Goal: Task Accomplishment & Management: Use online tool/utility

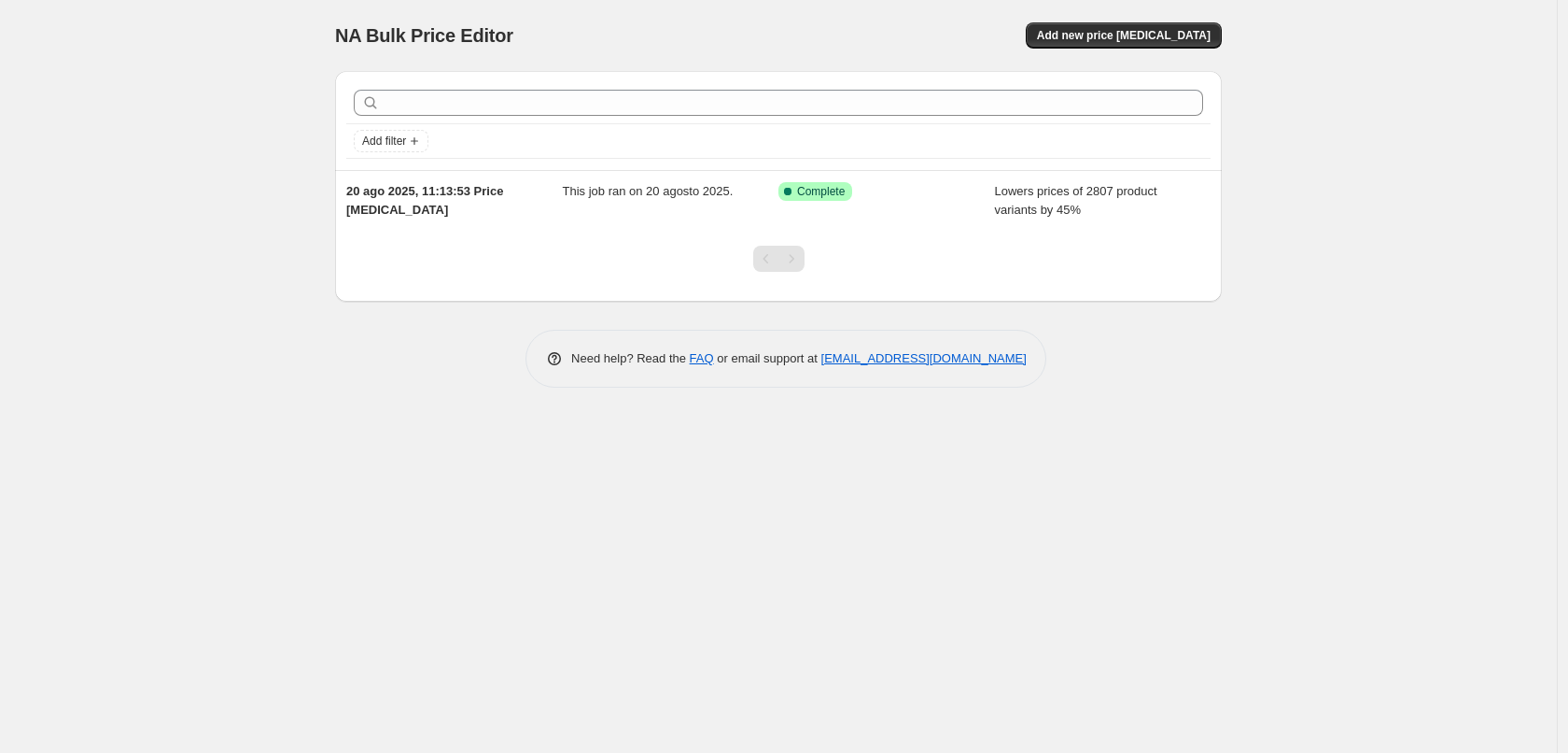
click at [1201, 49] on div "NA Bulk Price Editor. This page is ready NA Bulk Price Editor Add new price [ME…" at bounding box center [778, 35] width 887 height 71
click at [1199, 40] on span "Add new price change job" at bounding box center [1123, 35] width 174 height 15
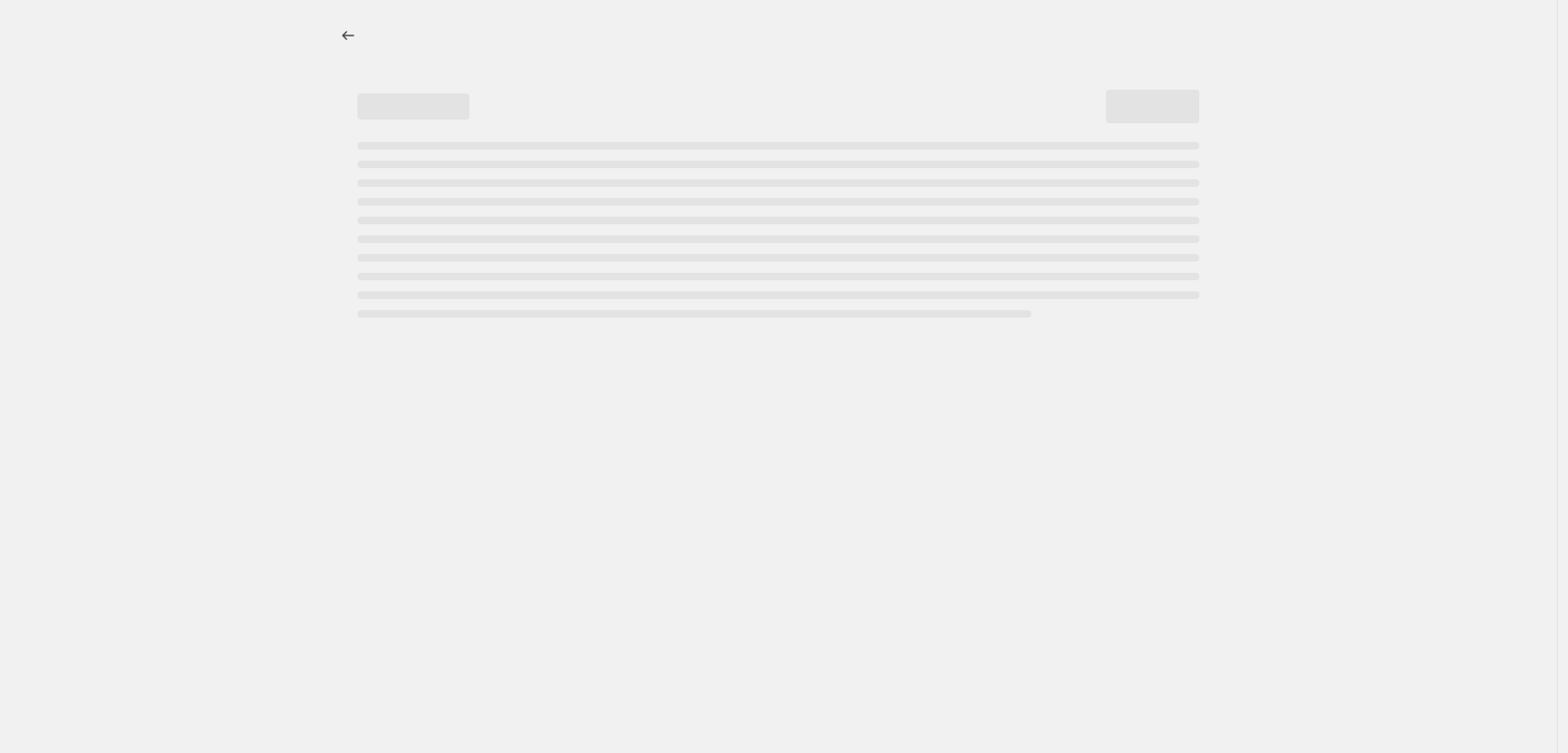
select select "percentage"
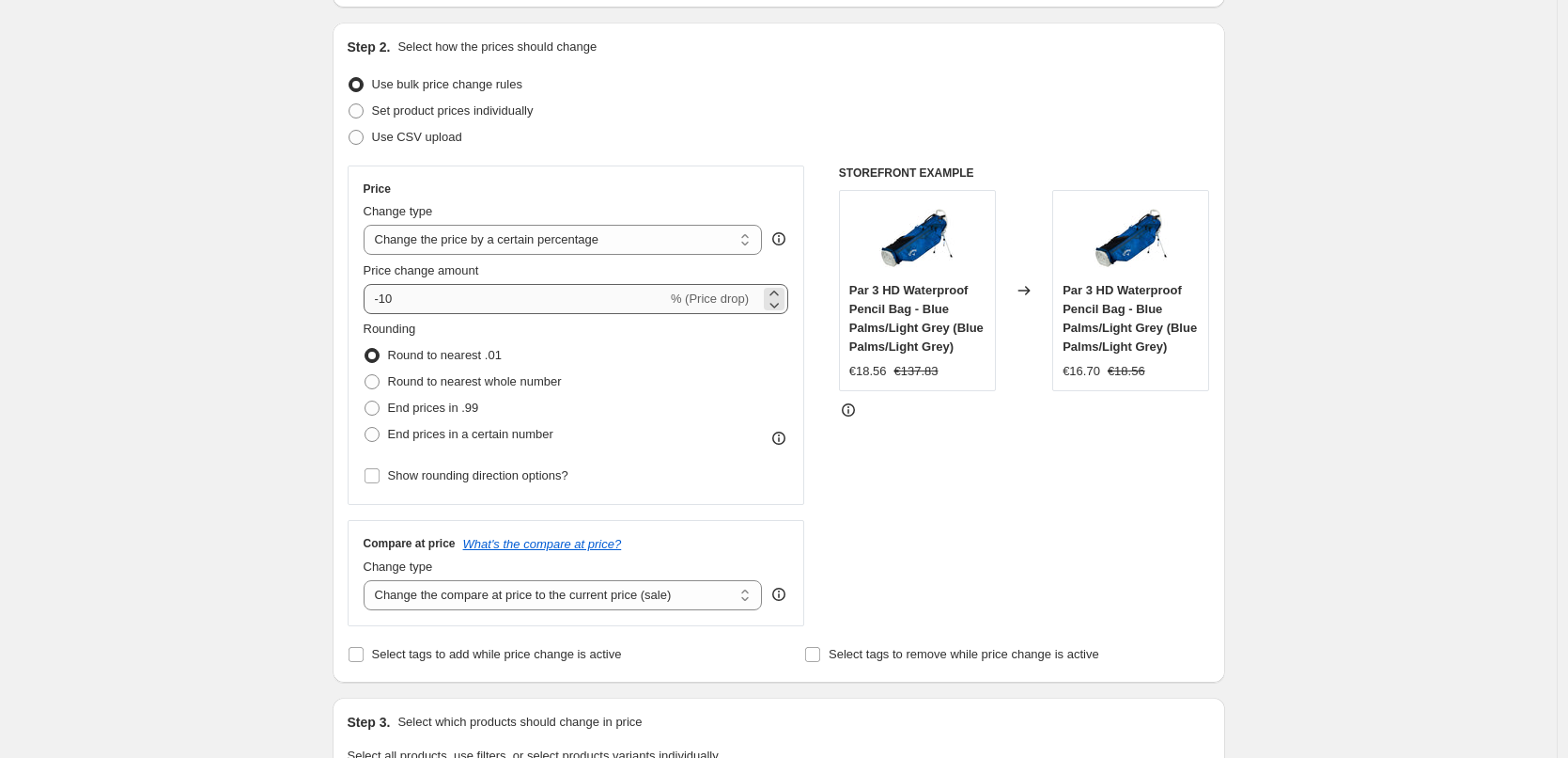
scroll to position [188, 0]
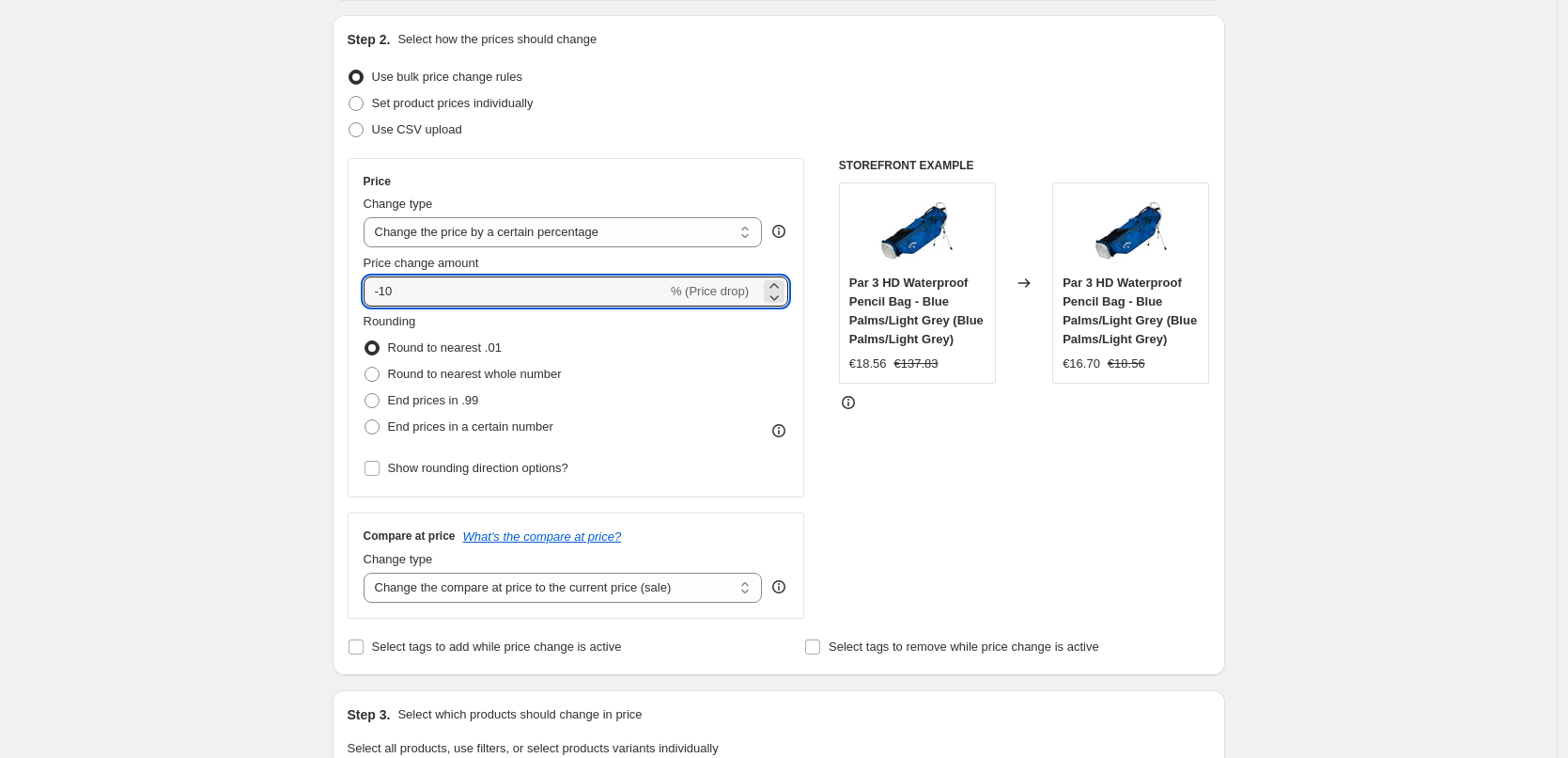
drag, startPoint x: 524, startPoint y: 290, endPoint x: 240, endPoint y: 293, distance: 284.0
click at [240, 293] on div "Create new price change job. This page is ready Create new price change job Dra…" at bounding box center [778, 761] width 1557 height 1897
type input "-14"
click at [237, 296] on div "Create new price change job. This page is ready Create new price change job Dra…" at bounding box center [778, 761] width 1557 height 1897
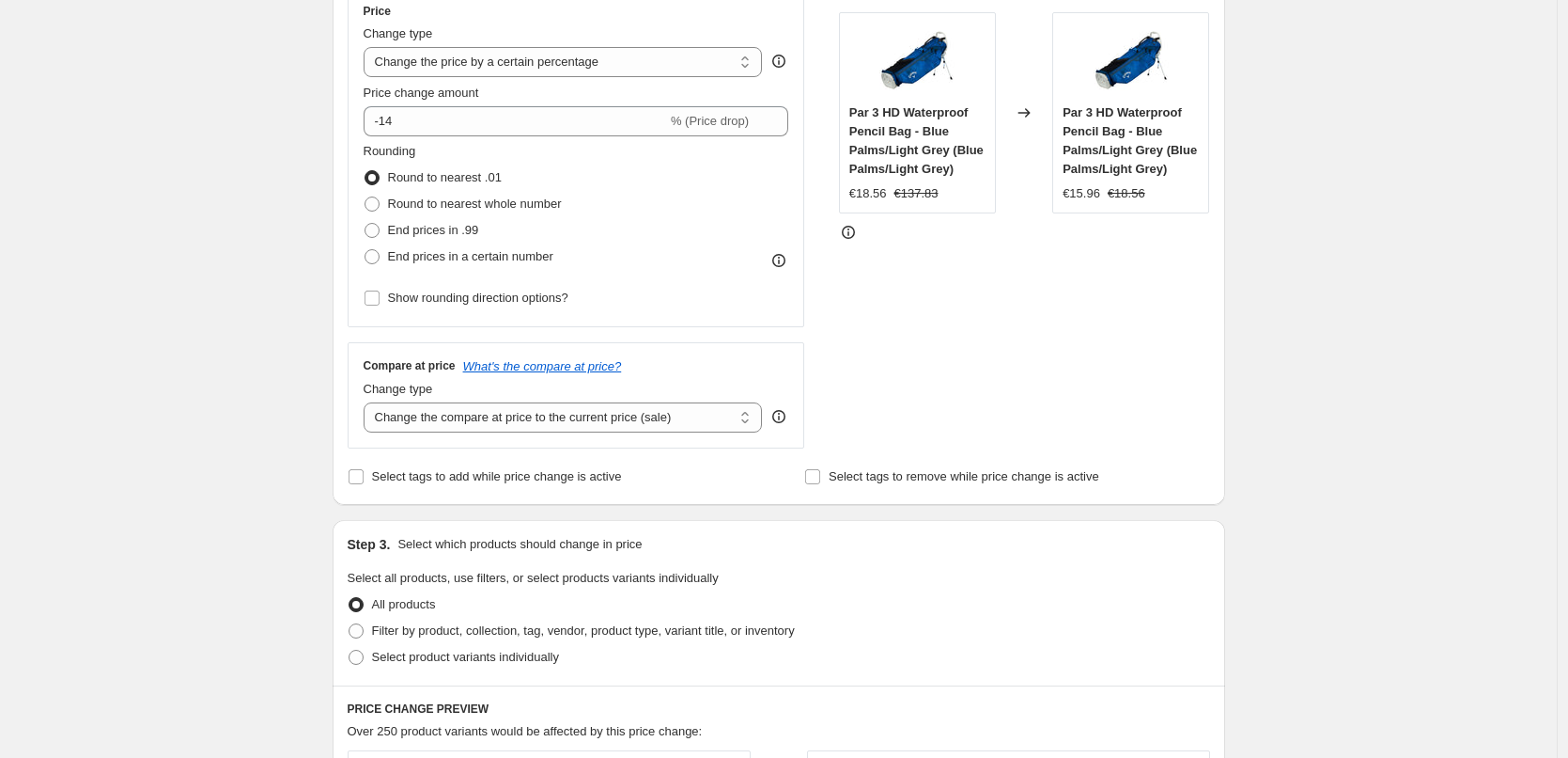
scroll to position [376, 0]
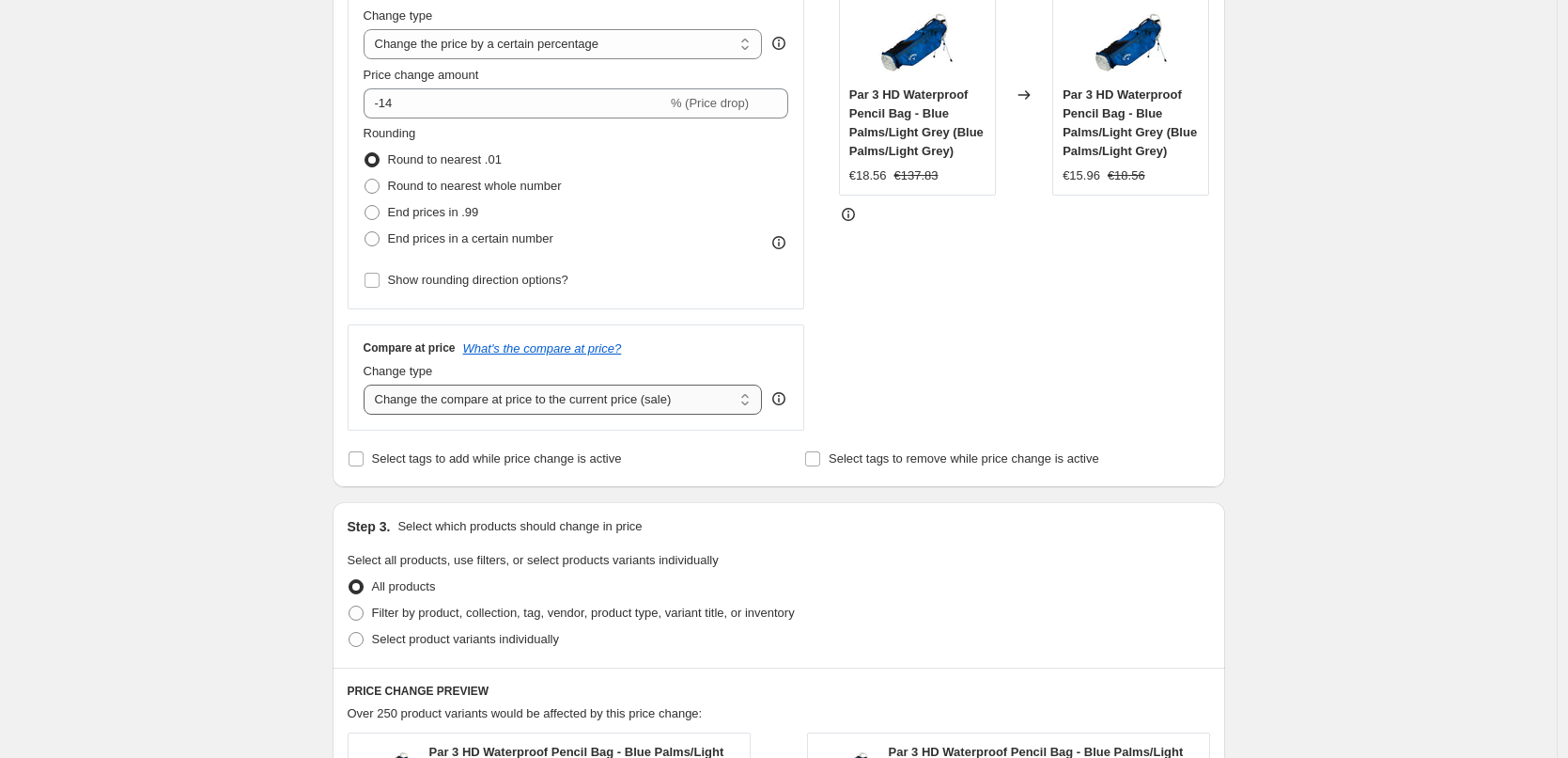
click at [496, 404] on select "Change the compare at price to the current price (sale) Change the compare at p…" at bounding box center [563, 399] width 399 height 30
select select "percentage"
click at [368, 385] on select "Change the compare at price to the current price (sale) Change the compare at p…" at bounding box center [563, 399] width 399 height 30
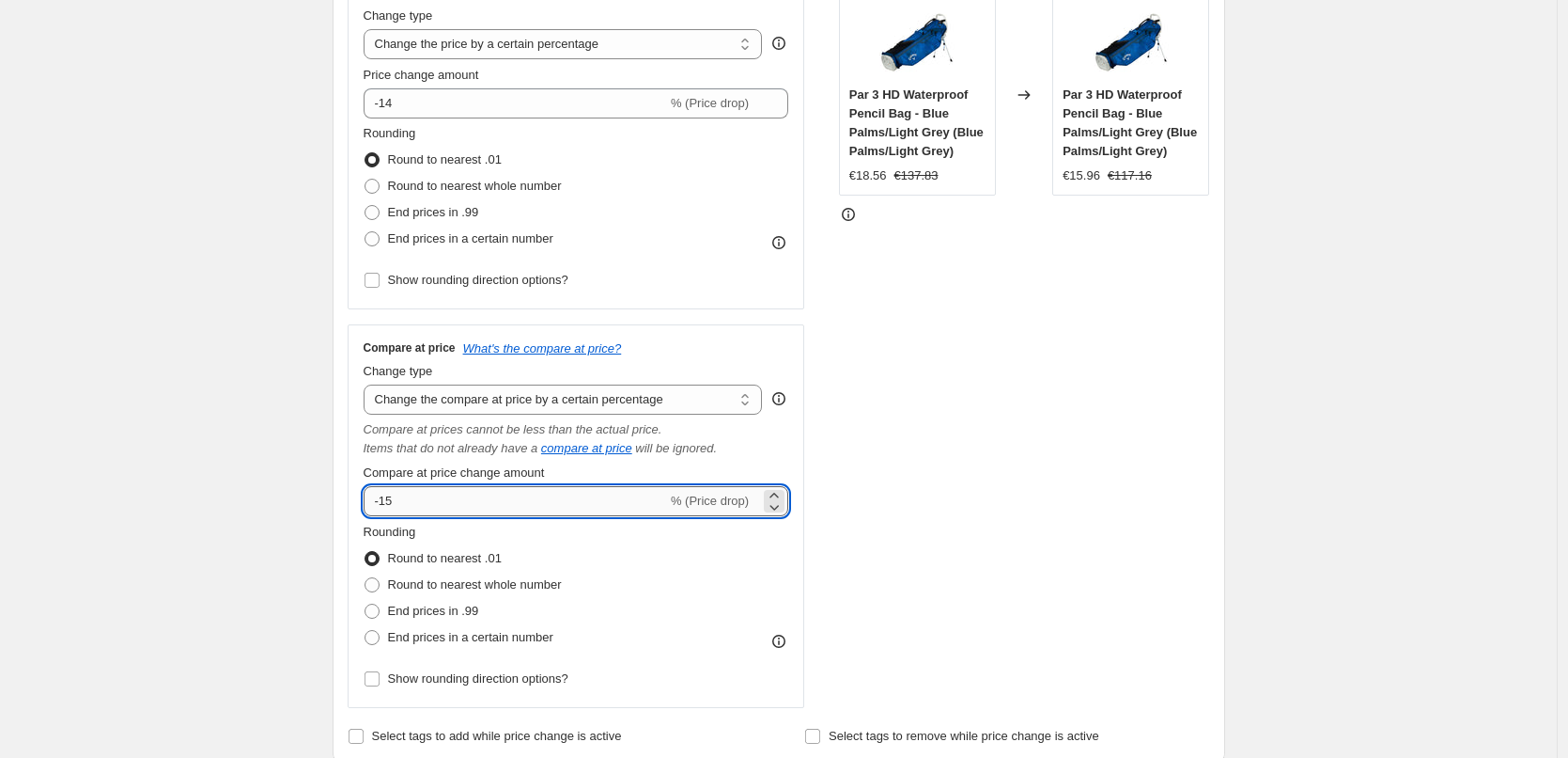
click at [487, 502] on input "-15" at bounding box center [515, 501] width 303 height 30
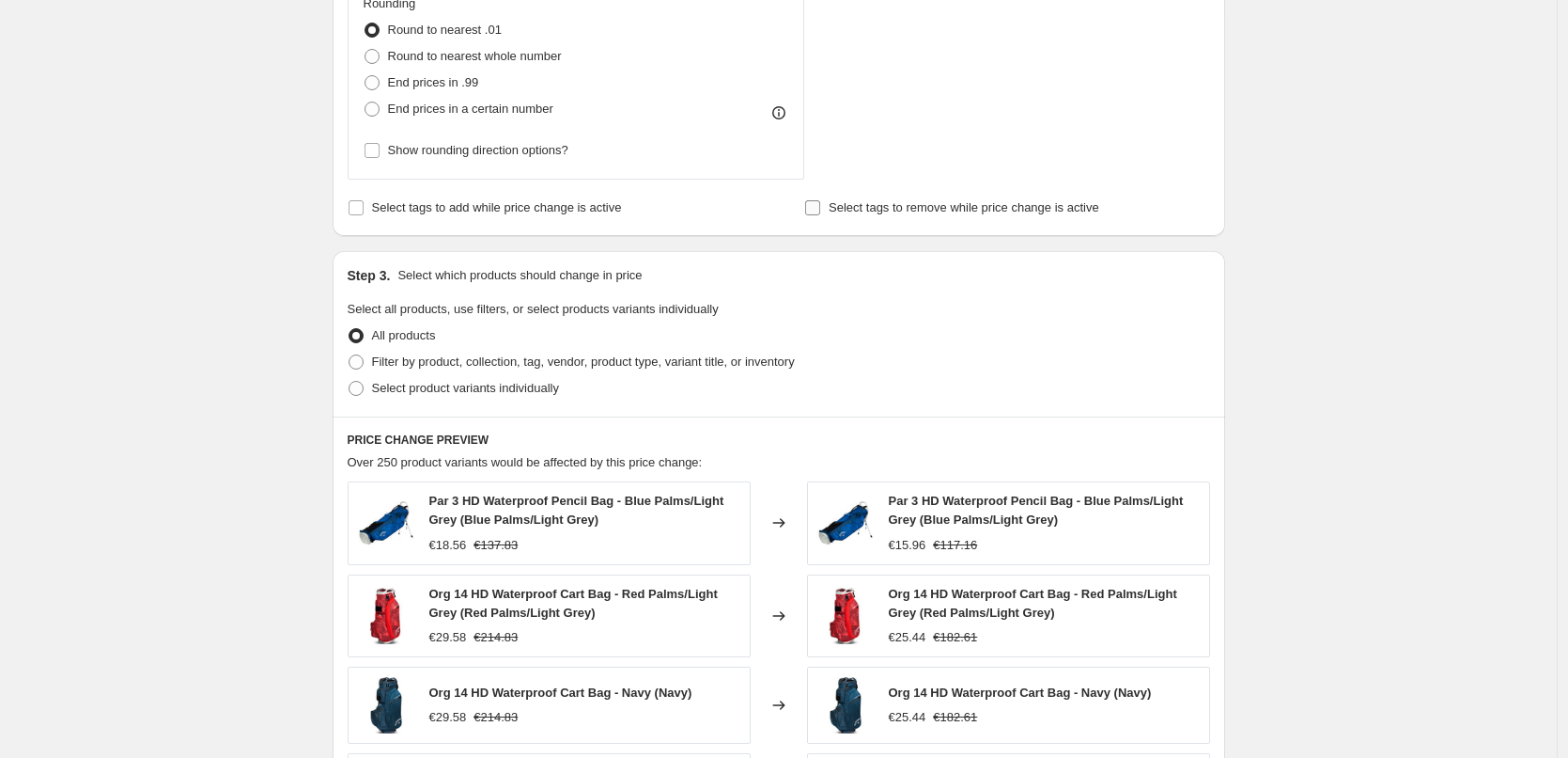
scroll to position [940, 0]
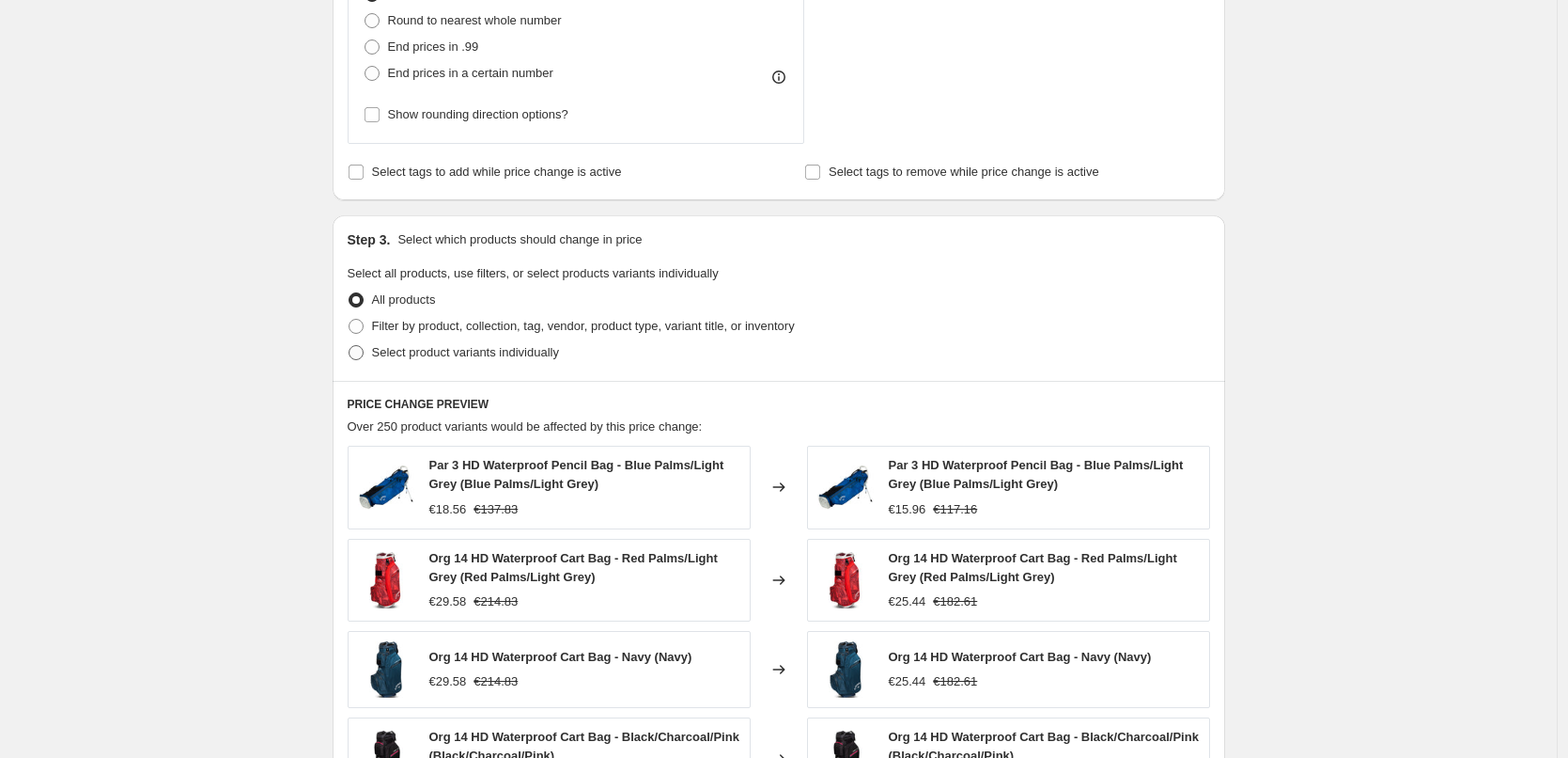
type input "-19"
click at [469, 352] on span "Select product variants individually" at bounding box center [465, 351] width 187 height 14
click at [349, 346] on input "Select product variants individually" at bounding box center [348, 345] width 1 height 1
radio input "true"
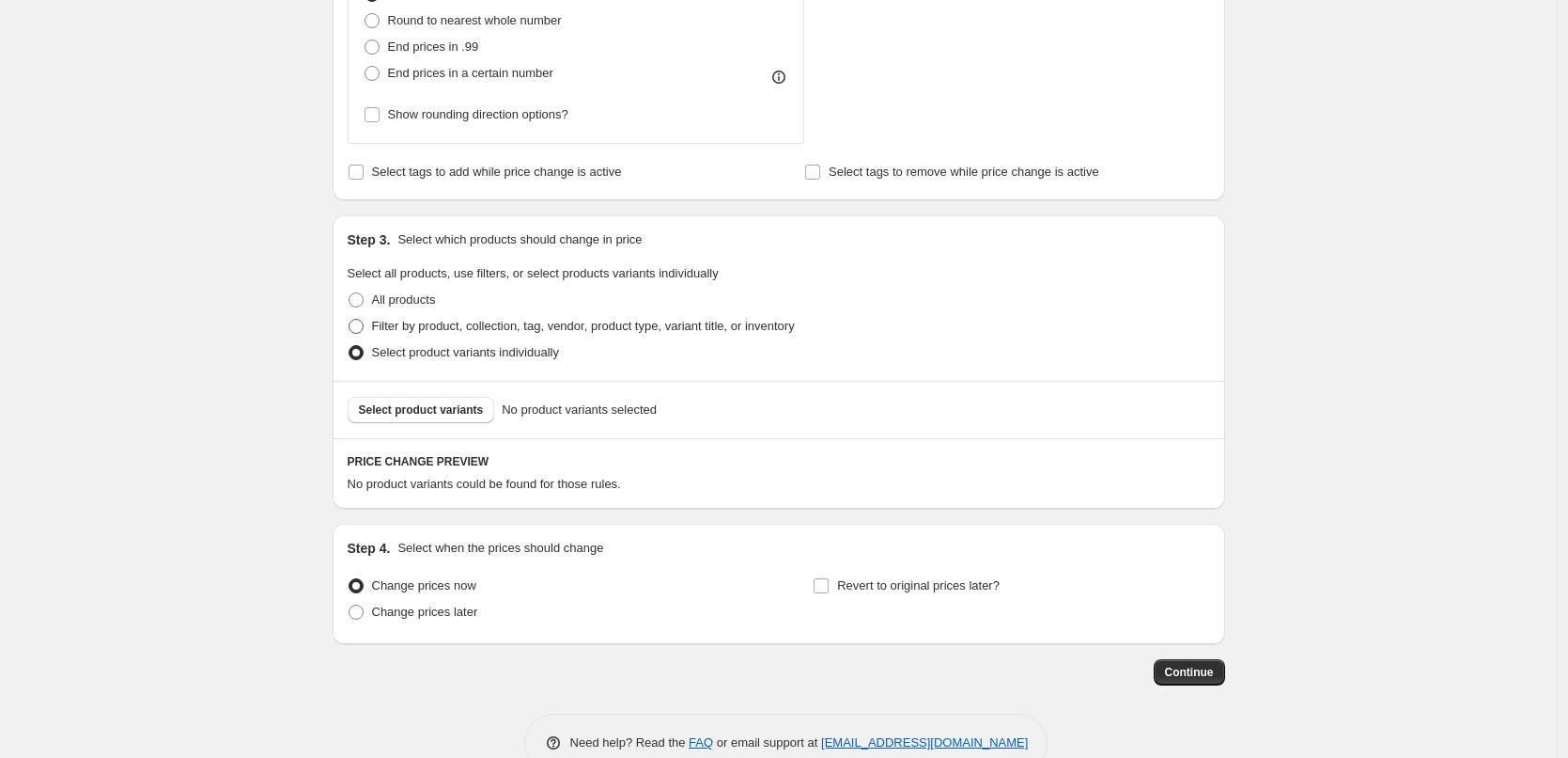
click at [483, 331] on span "Filter by product, collection, tag, vendor, product type, variant title, or inv…" at bounding box center [584, 325] width 423 height 14
click at [349, 320] on input "Filter by product, collection, tag, vendor, product type, variant title, or inv…" at bounding box center [348, 319] width 1 height 1
radio input "true"
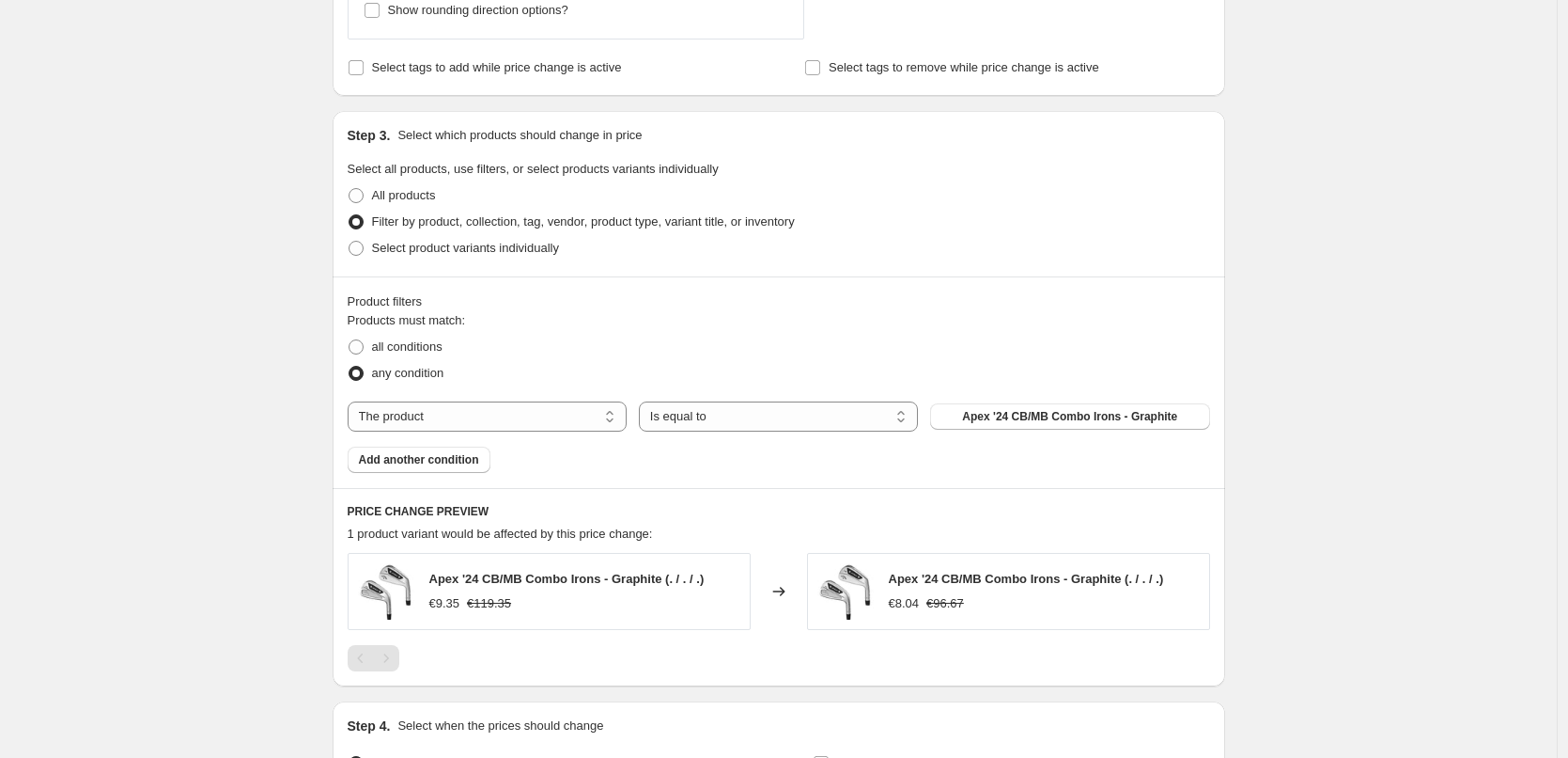
scroll to position [1222, 0]
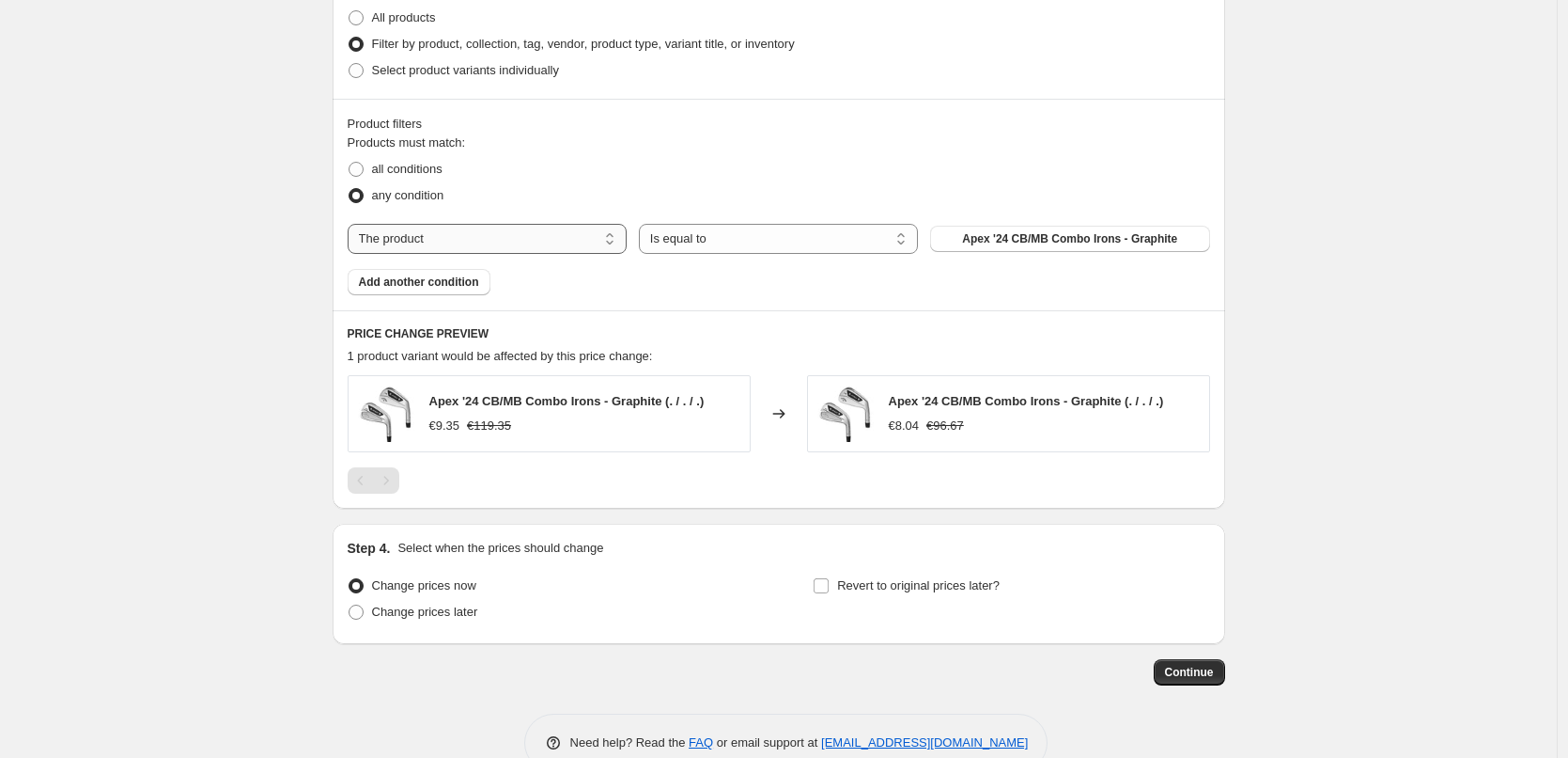
click at [517, 236] on select "The product The product's collection The product's tag The product's vendor The…" at bounding box center [487, 238] width 279 height 30
select select "collection"
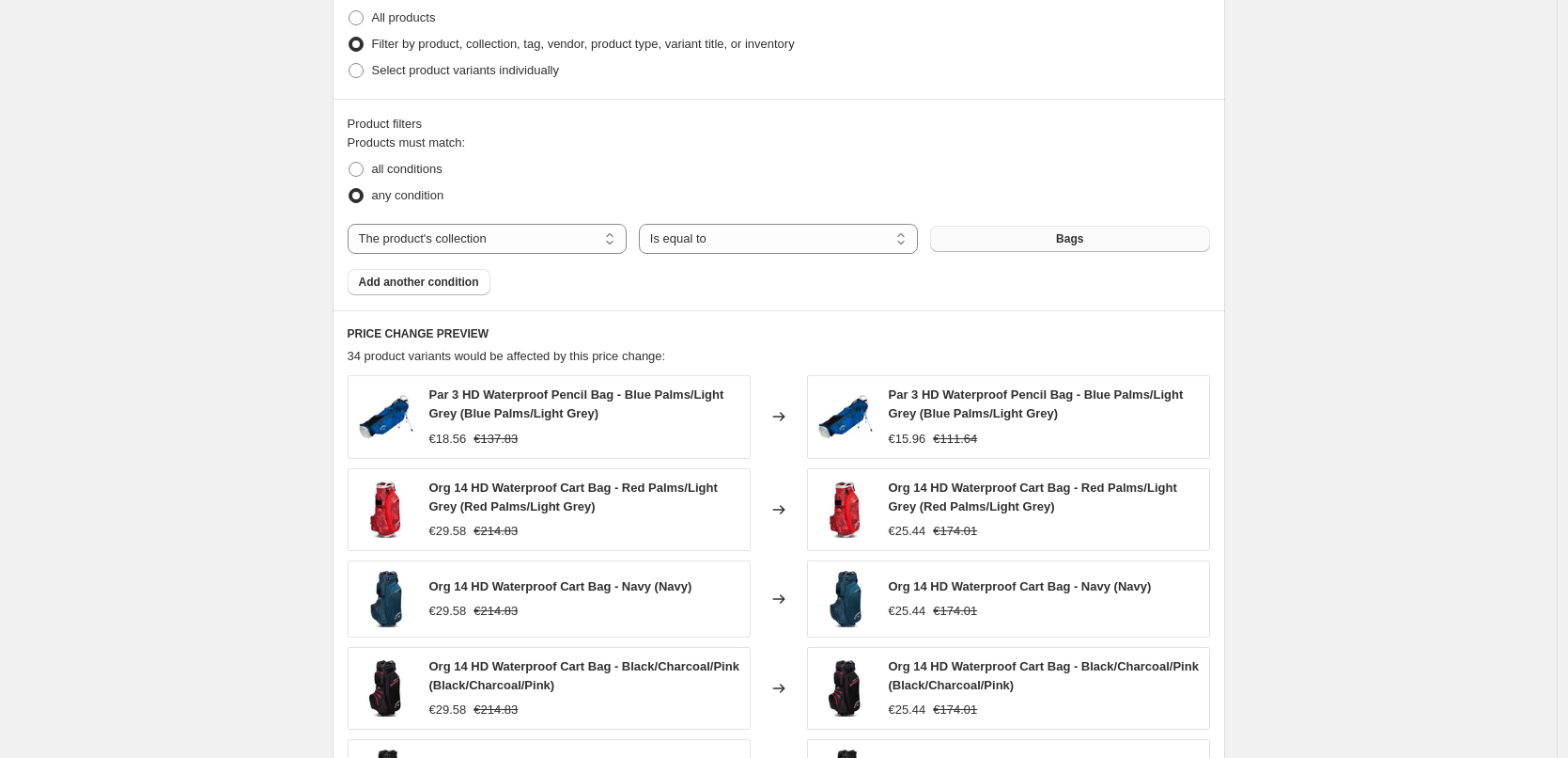
click at [1020, 240] on button "Bags" at bounding box center [1070, 239] width 279 height 27
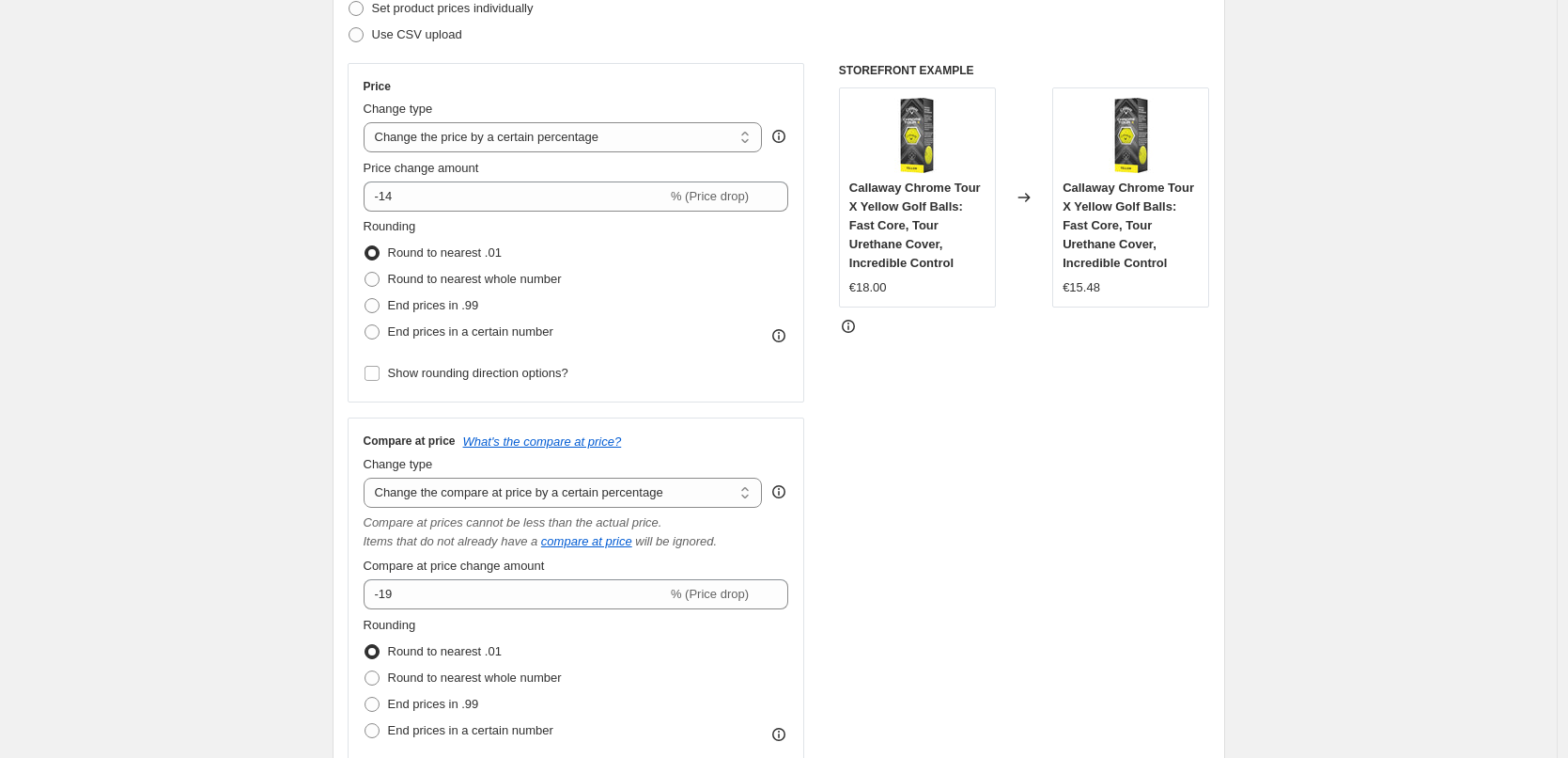
scroll to position [282, 0]
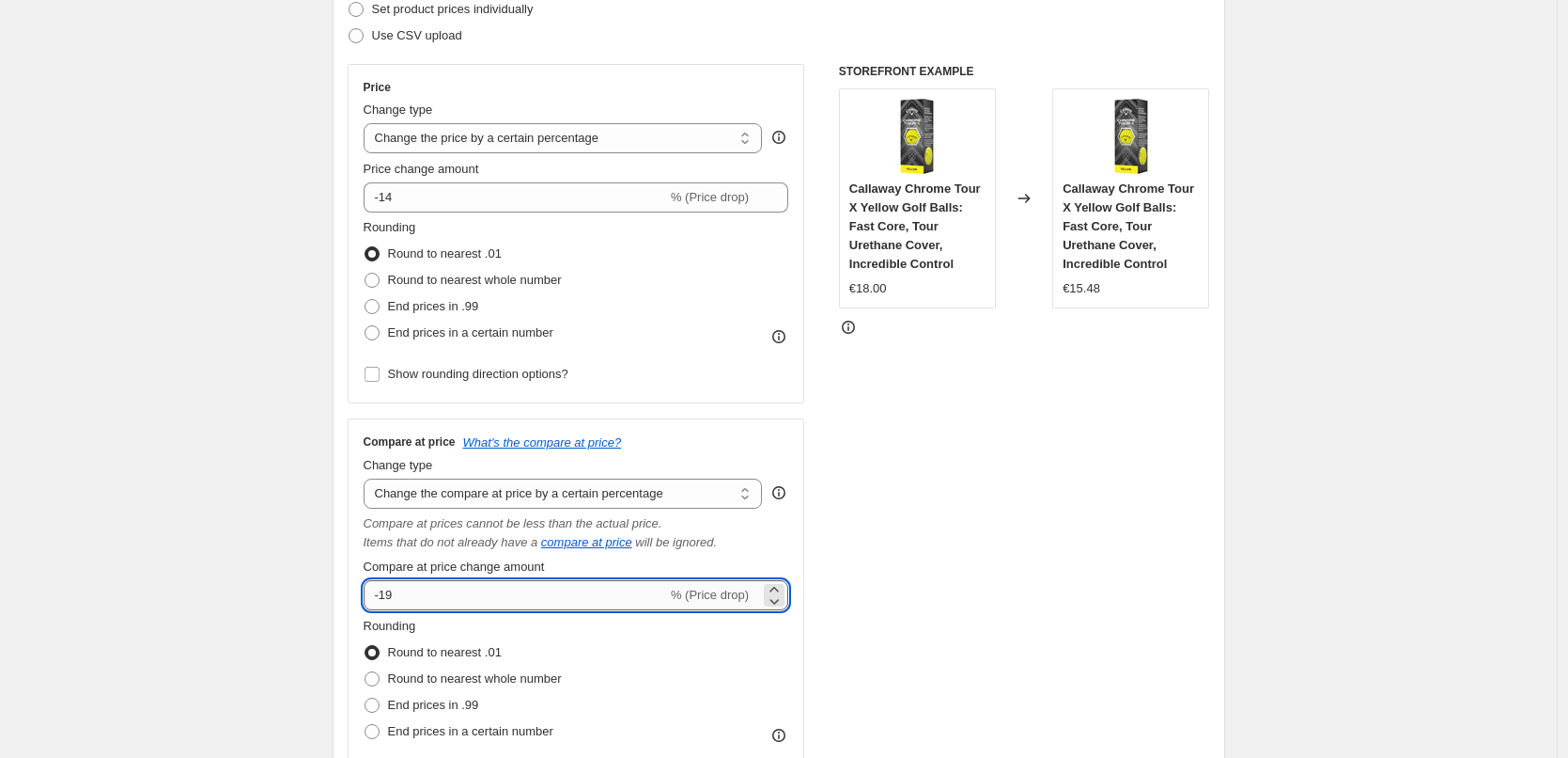
click at [400, 593] on input "-19" at bounding box center [515, 594] width 303 height 30
type input "-14"
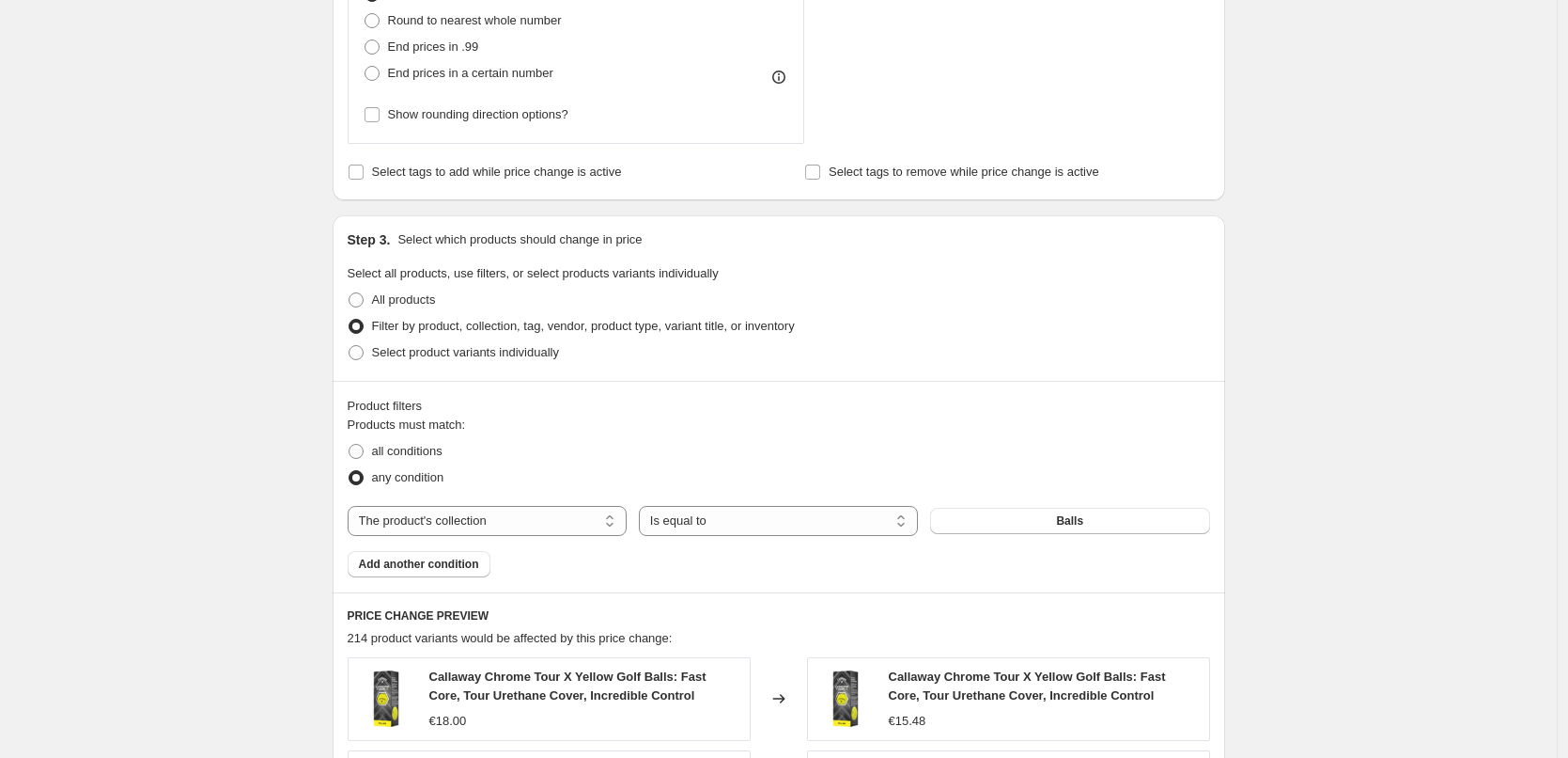
scroll to position [1316, 0]
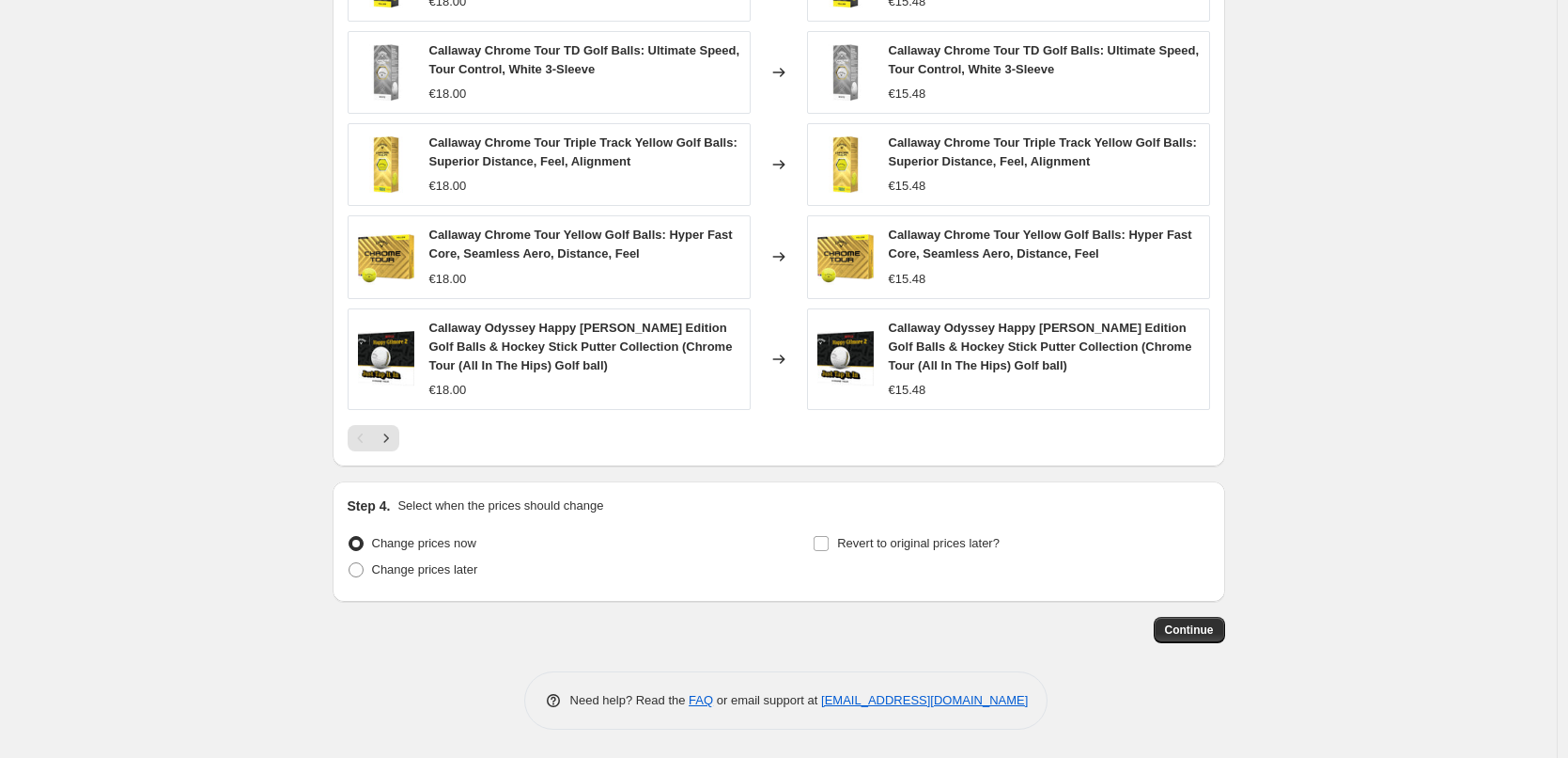
scroll to position [1661, 0]
click at [1204, 618] on button "Continue" at bounding box center [1189, 630] width 72 height 27
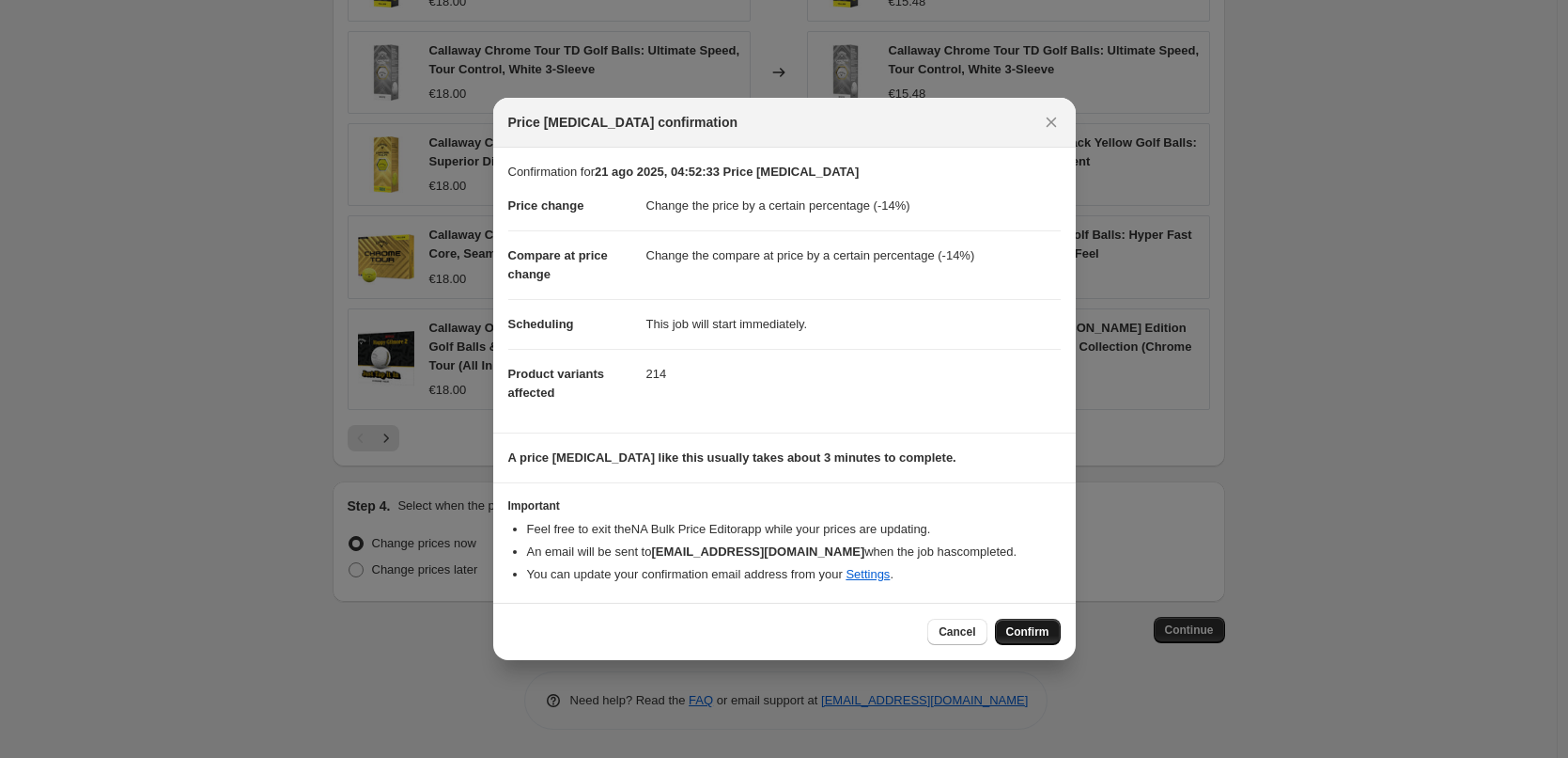
click at [1038, 635] on span "Confirm" at bounding box center [1027, 632] width 43 height 15
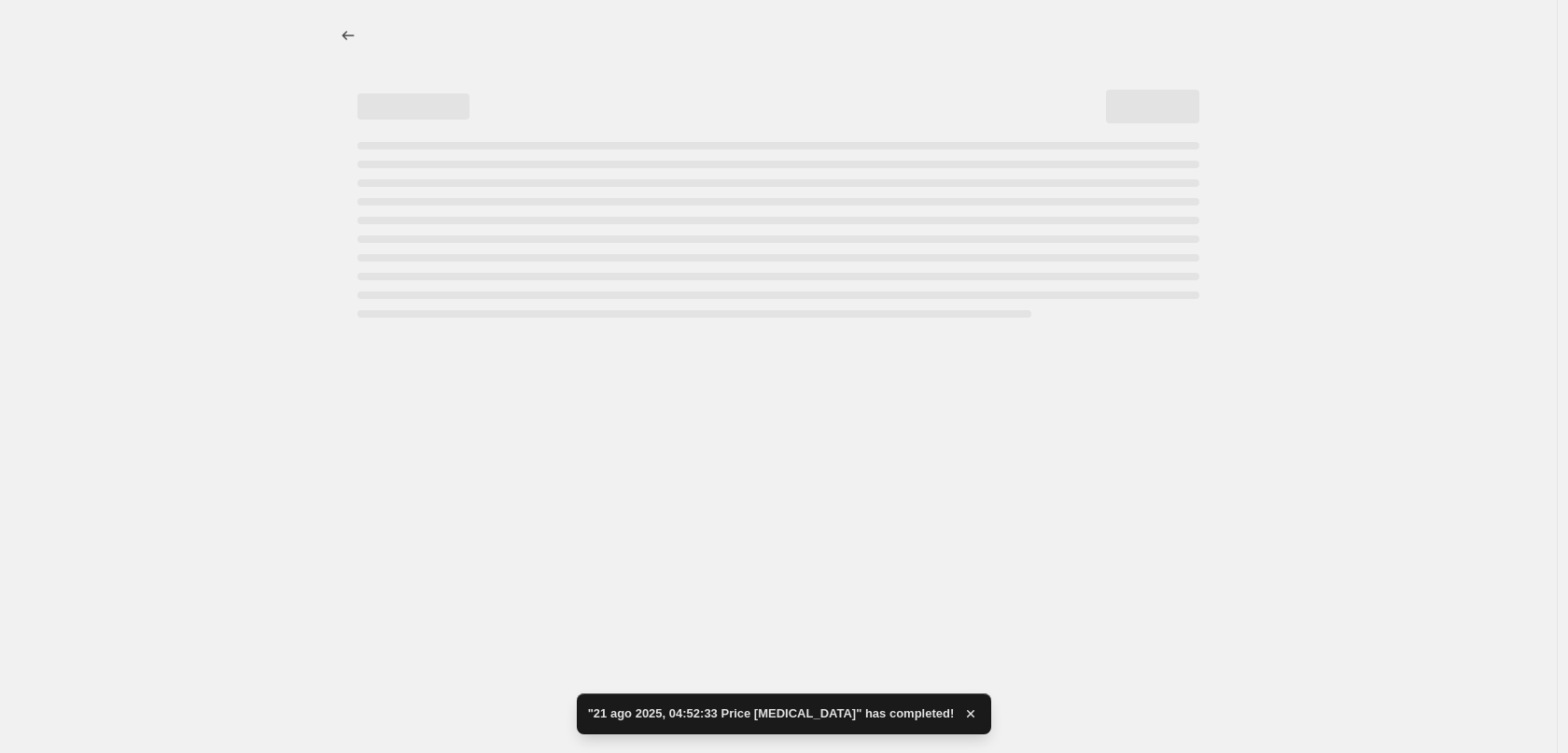
select select "percentage"
select select "collection"
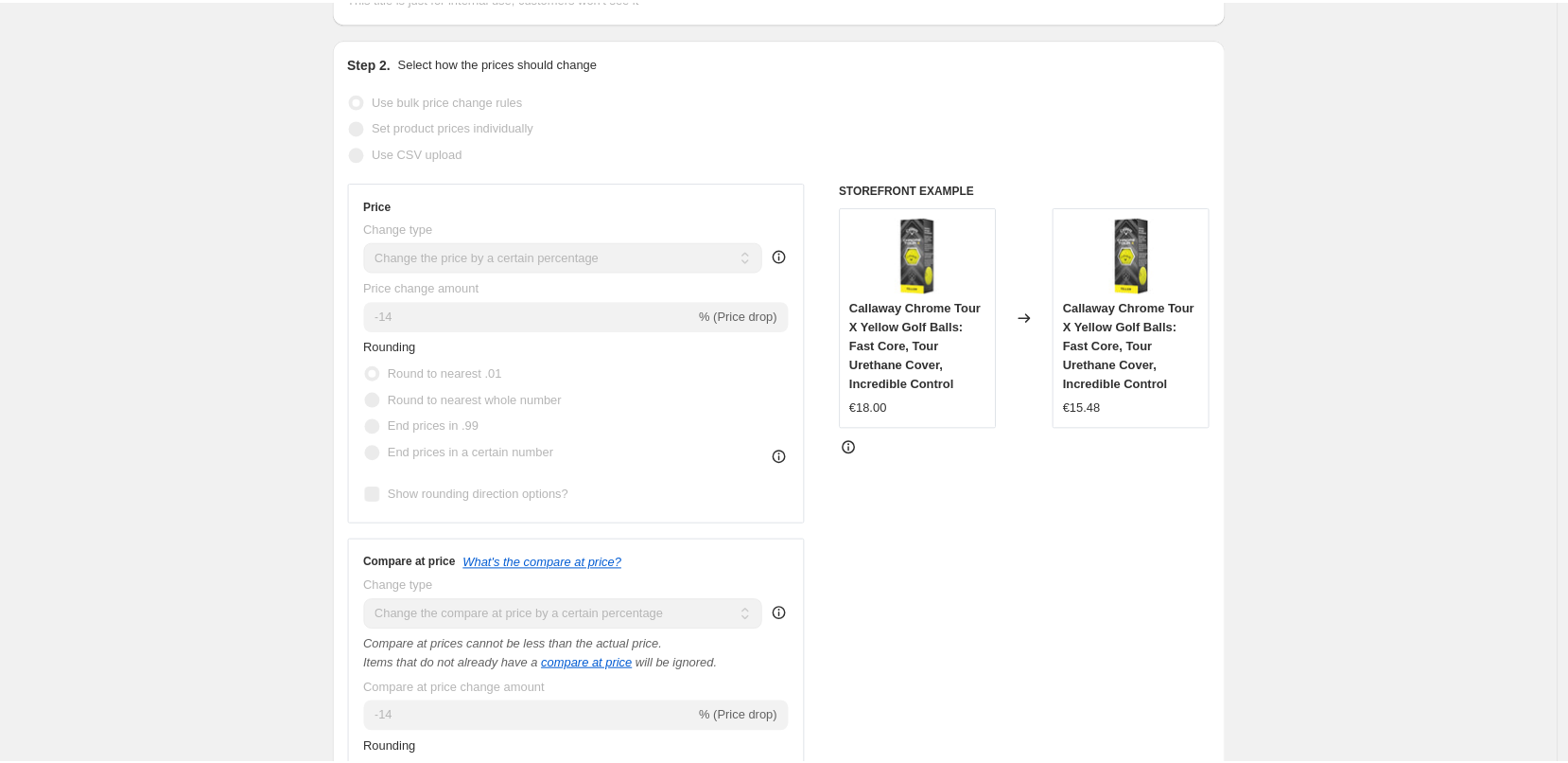
scroll to position [473, 0]
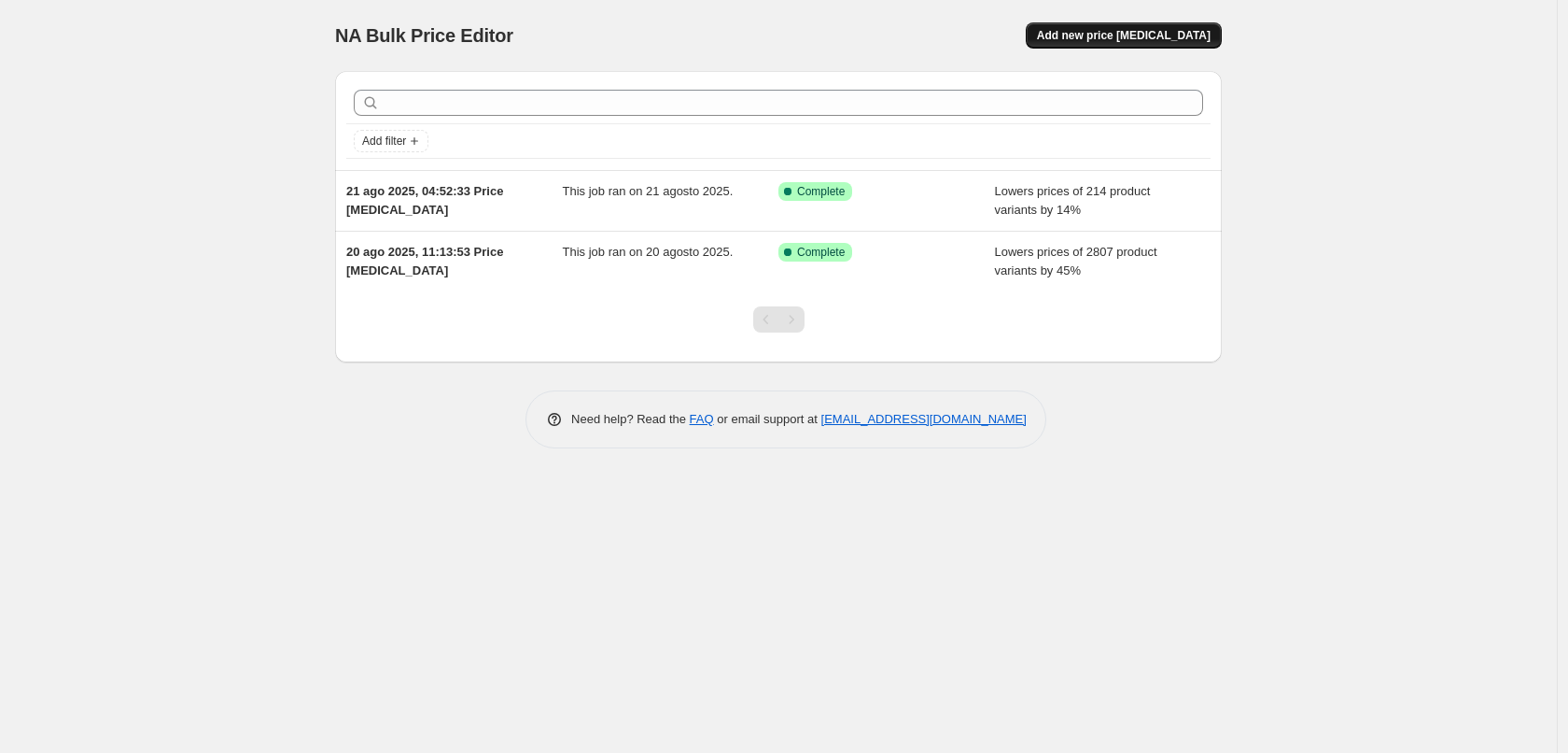
click at [1136, 44] on button "Add new price [MEDICAL_DATA]" at bounding box center [1123, 36] width 196 height 27
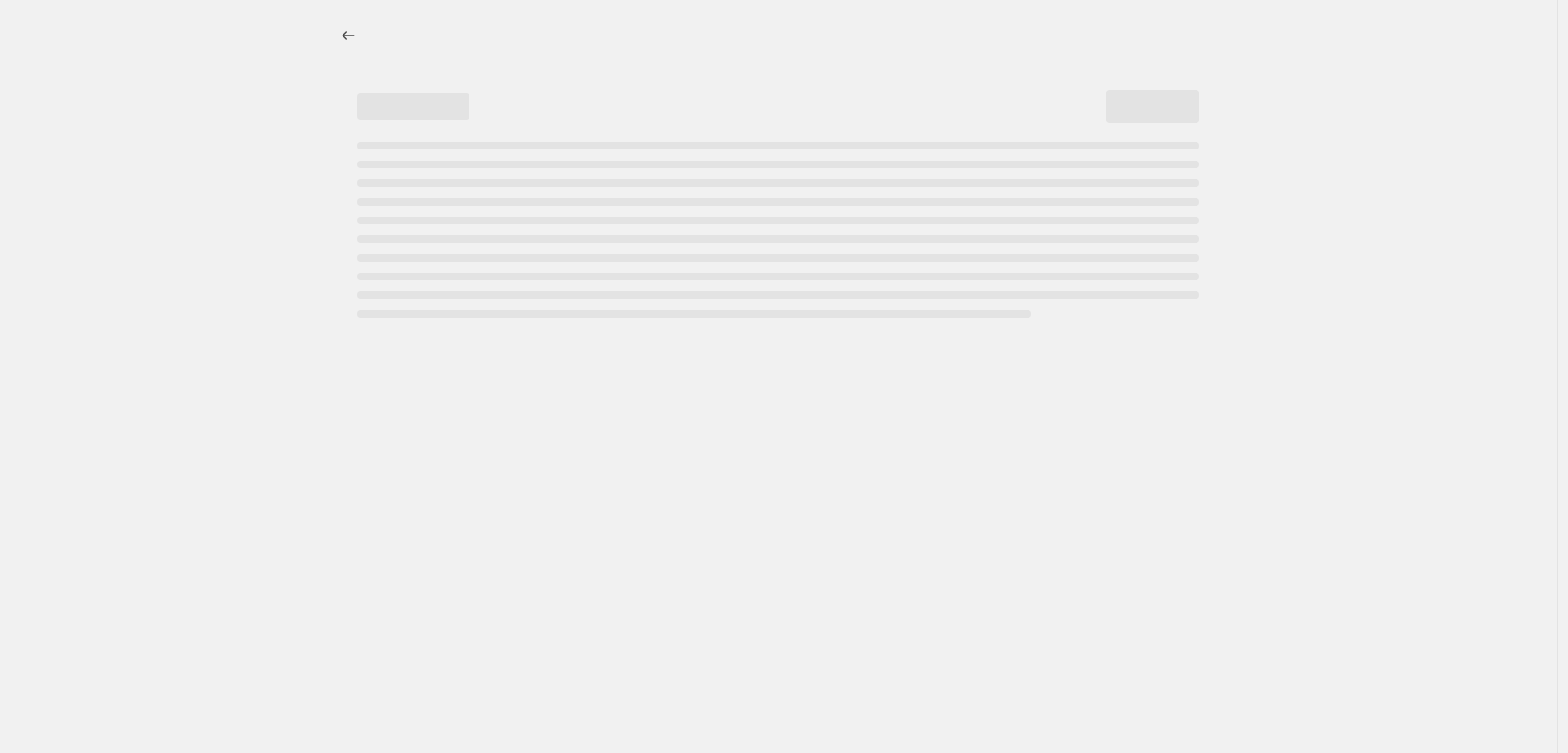
select select "percentage"
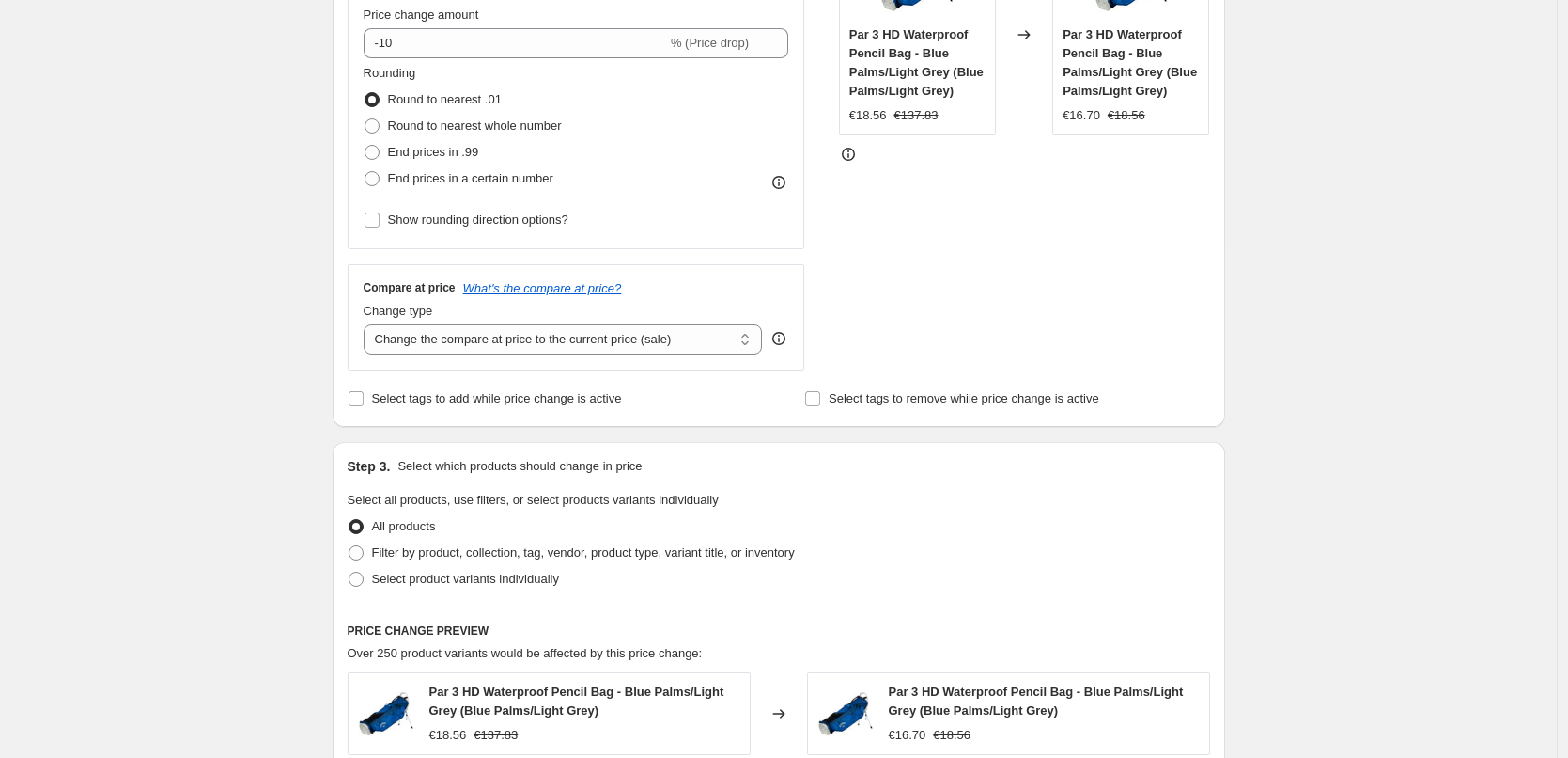
scroll to position [658, 0]
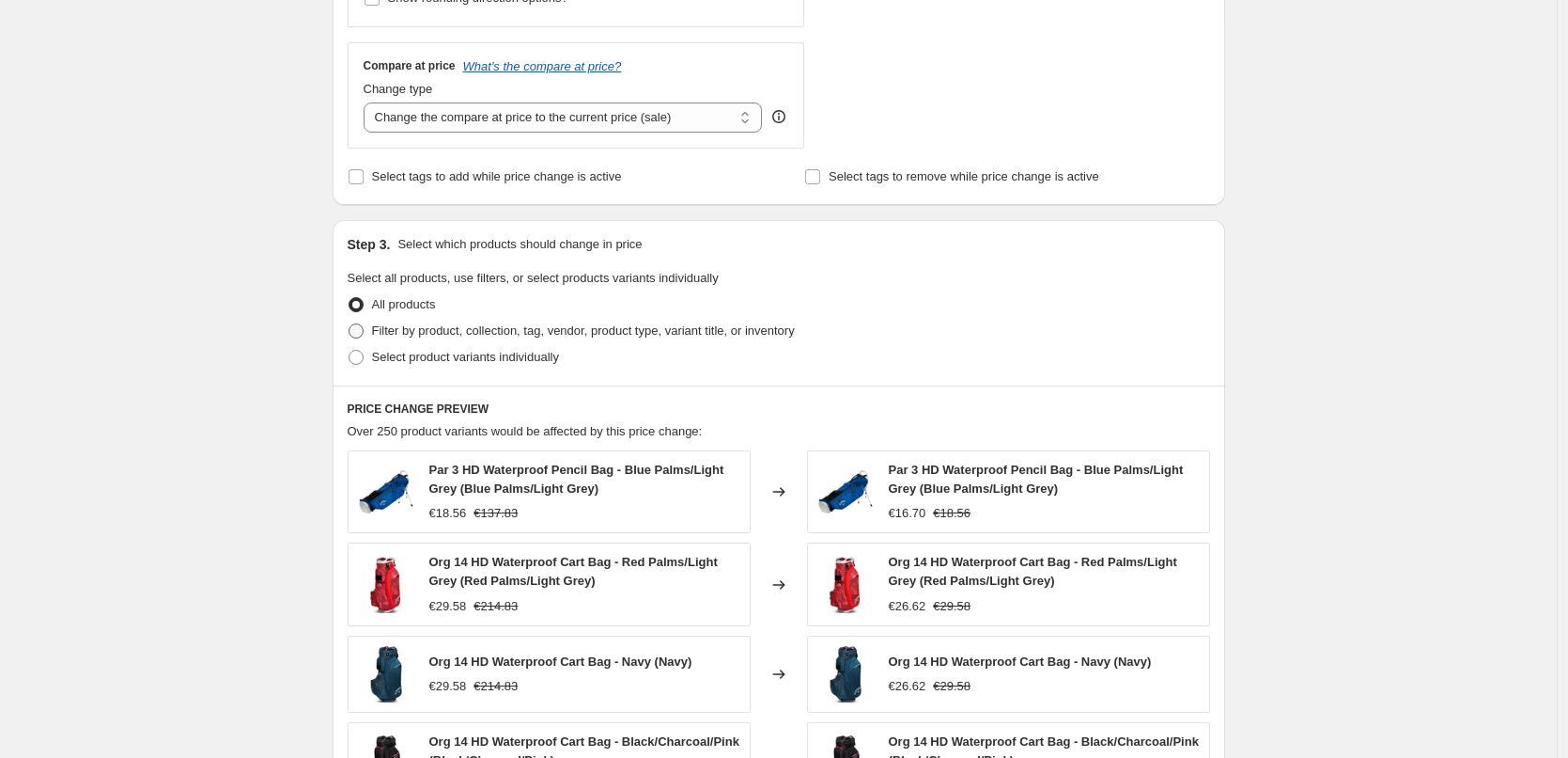
click at [640, 344] on label "Filter by product, collection, tag, vendor, product type, variant title, or inv…" at bounding box center [571, 331] width 448 height 27
click at [349, 324] on input "Filter by product, collection, tag, vendor, product type, variant title, or inv…" at bounding box center [348, 323] width 1 height 1
radio input "true"
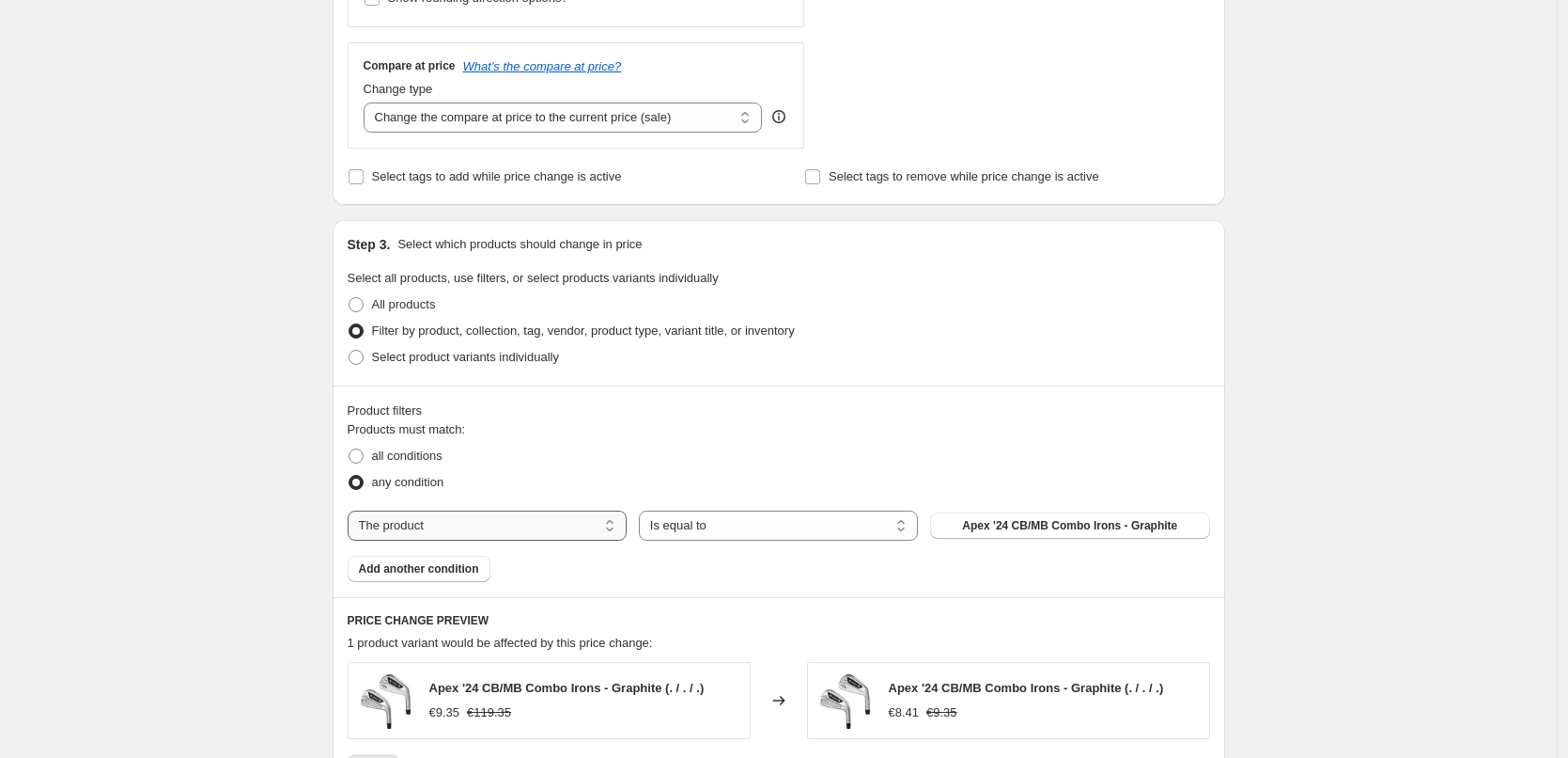
click at [564, 523] on select "The product The product's collection The product's tag The product's vendor The…" at bounding box center [487, 524] width 279 height 30
select select "collection"
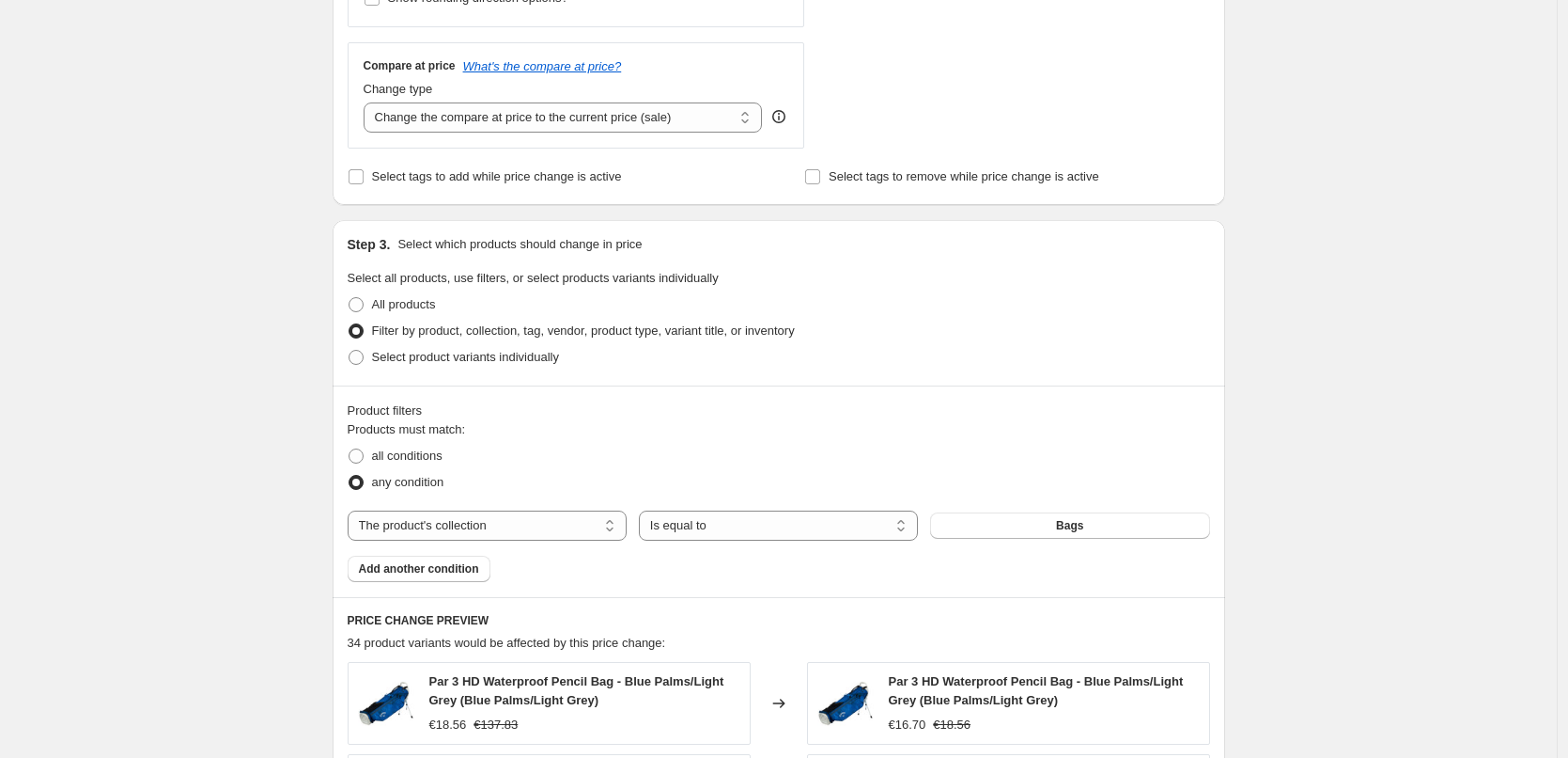
click at [1026, 540] on div "The product The product's collection The product's tag The product's vendor The…" at bounding box center [779, 524] width 863 height 30
click at [1037, 528] on button "Bags" at bounding box center [1070, 525] width 279 height 27
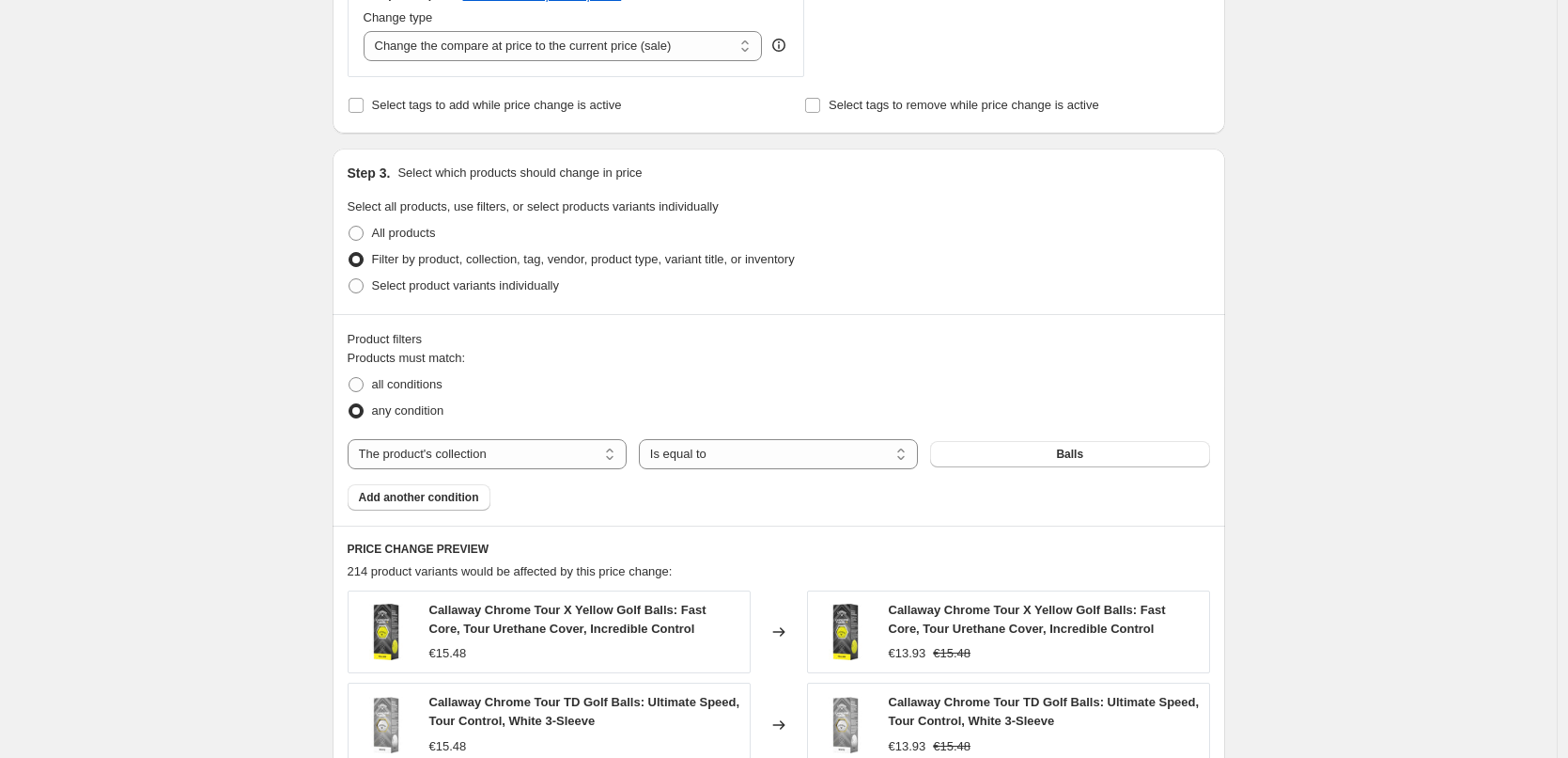
scroll to position [752, 0]
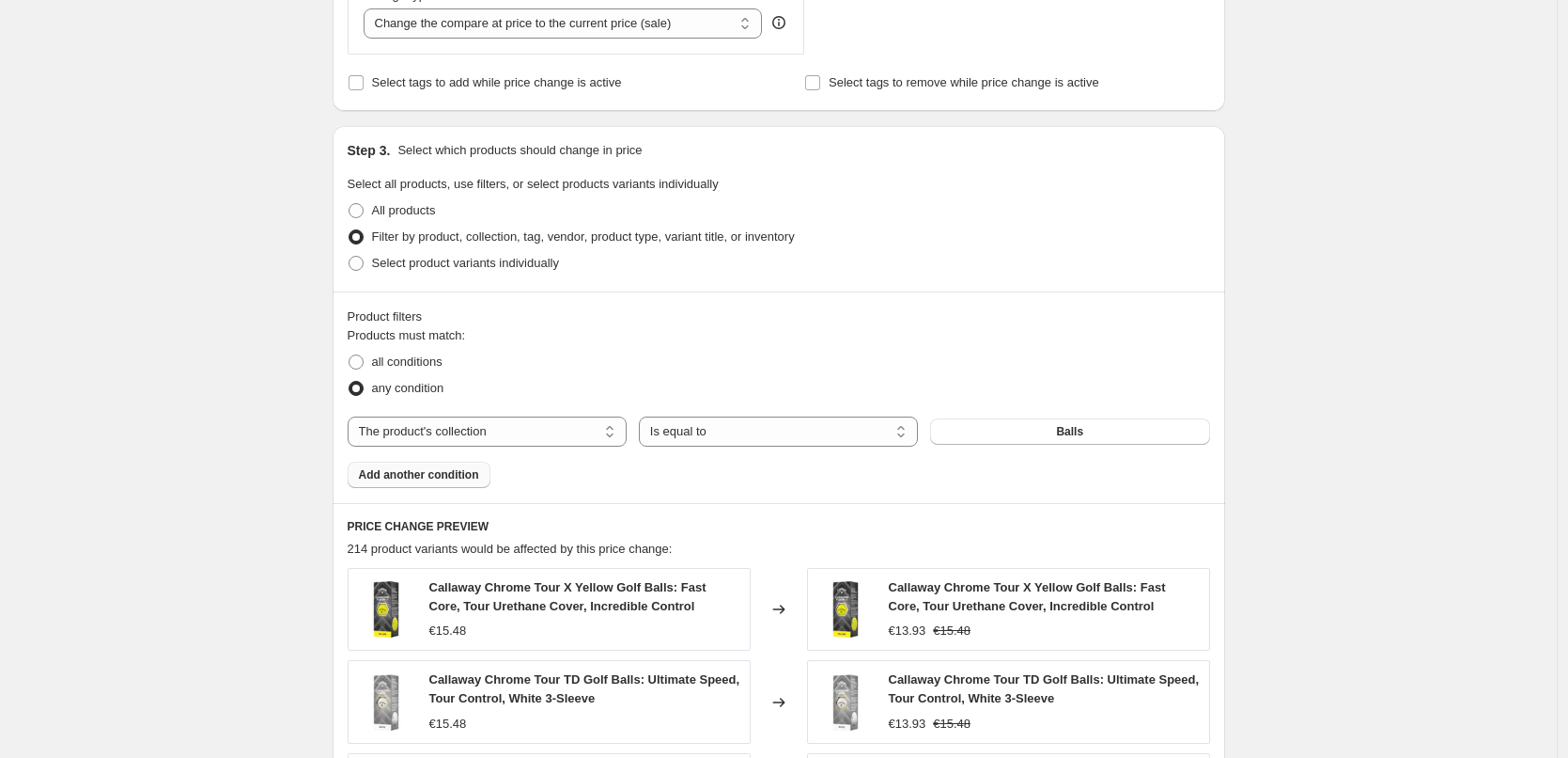
click at [449, 470] on span "Add another condition" at bounding box center [419, 475] width 121 height 15
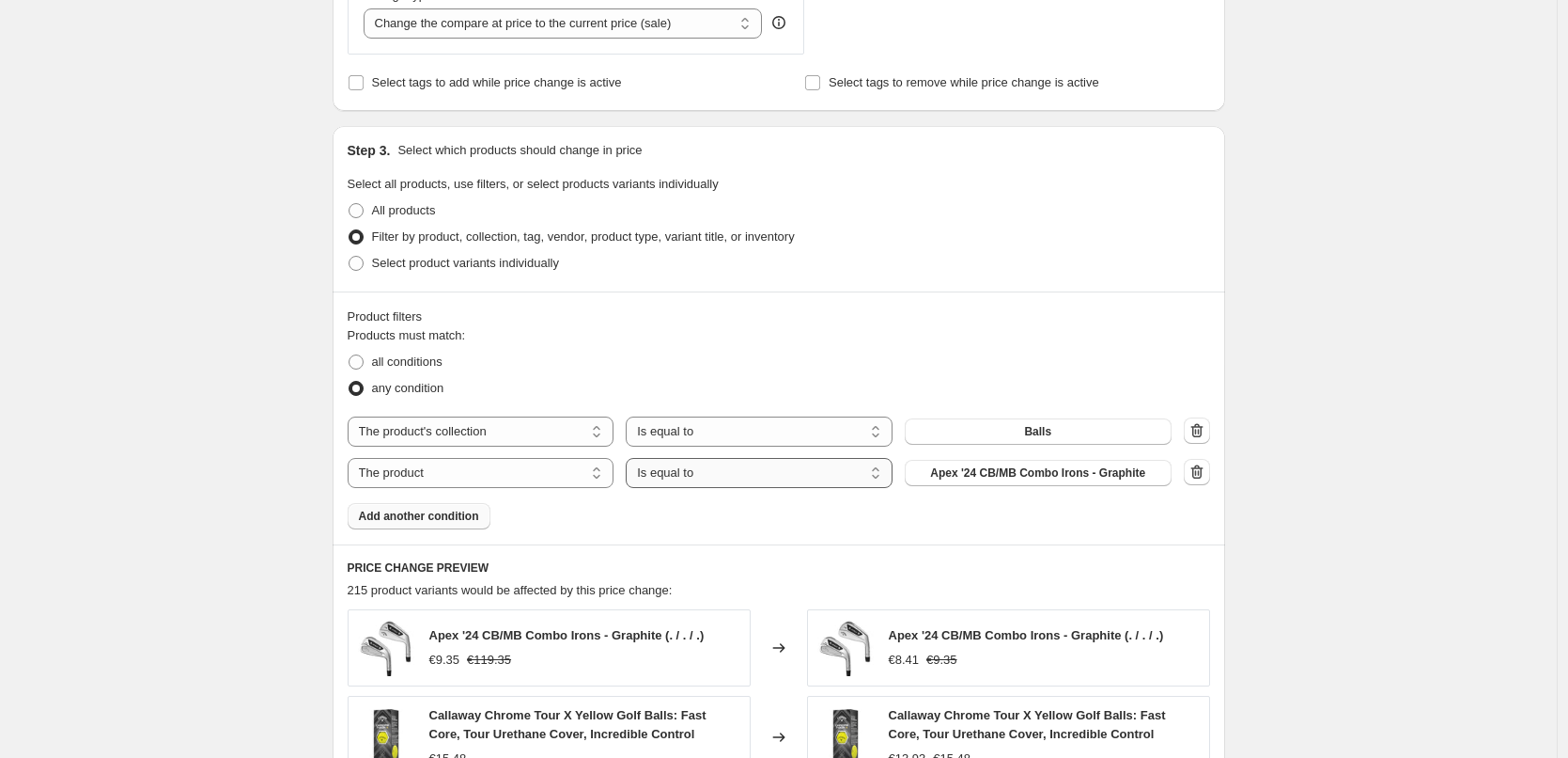
click at [691, 479] on select "Is equal to Is not equal to" at bounding box center [759, 472] width 267 height 30
click at [939, 484] on button "Apex '24 CB/MB Combo Irons - Graphite" at bounding box center [1038, 473] width 267 height 27
click at [437, 482] on select "The product The product's collection The product's tag The product's vendor The…" at bounding box center [480, 472] width 267 height 30
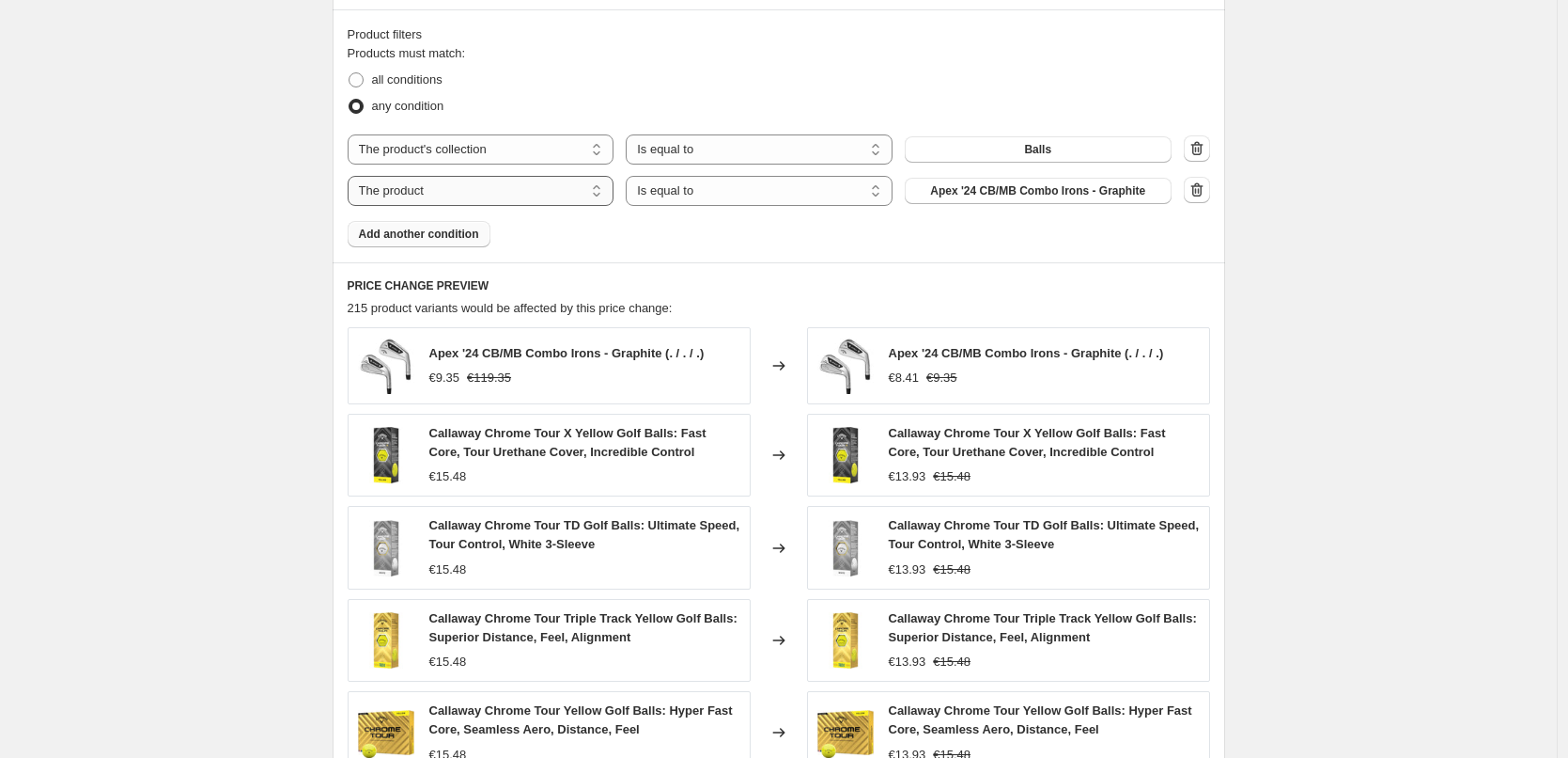
click at [545, 191] on select "The product The product's collection The product's tag The product's vendor The…" at bounding box center [480, 190] width 267 height 30
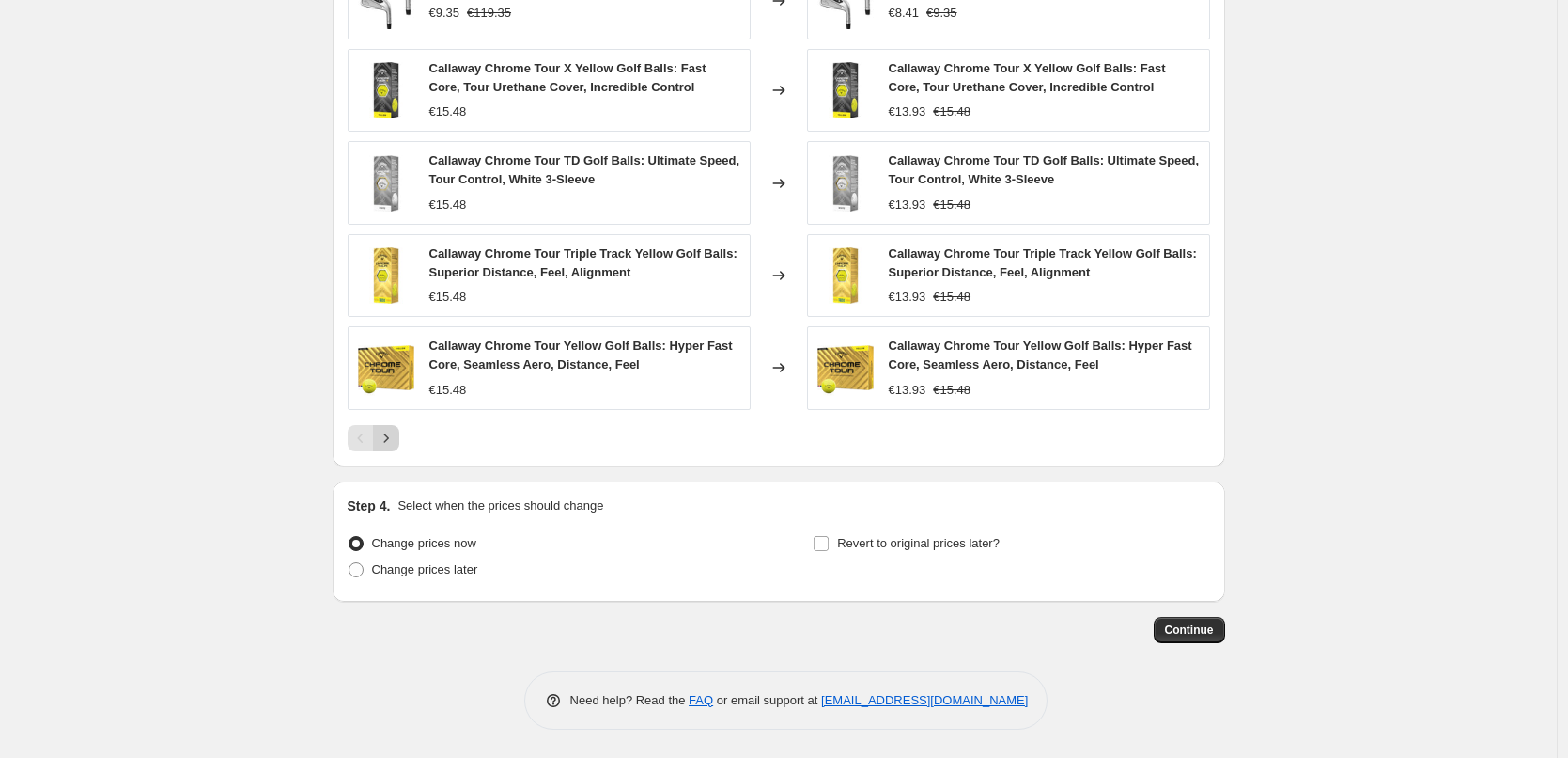
click at [394, 434] on icon "Next" at bounding box center [386, 438] width 19 height 19
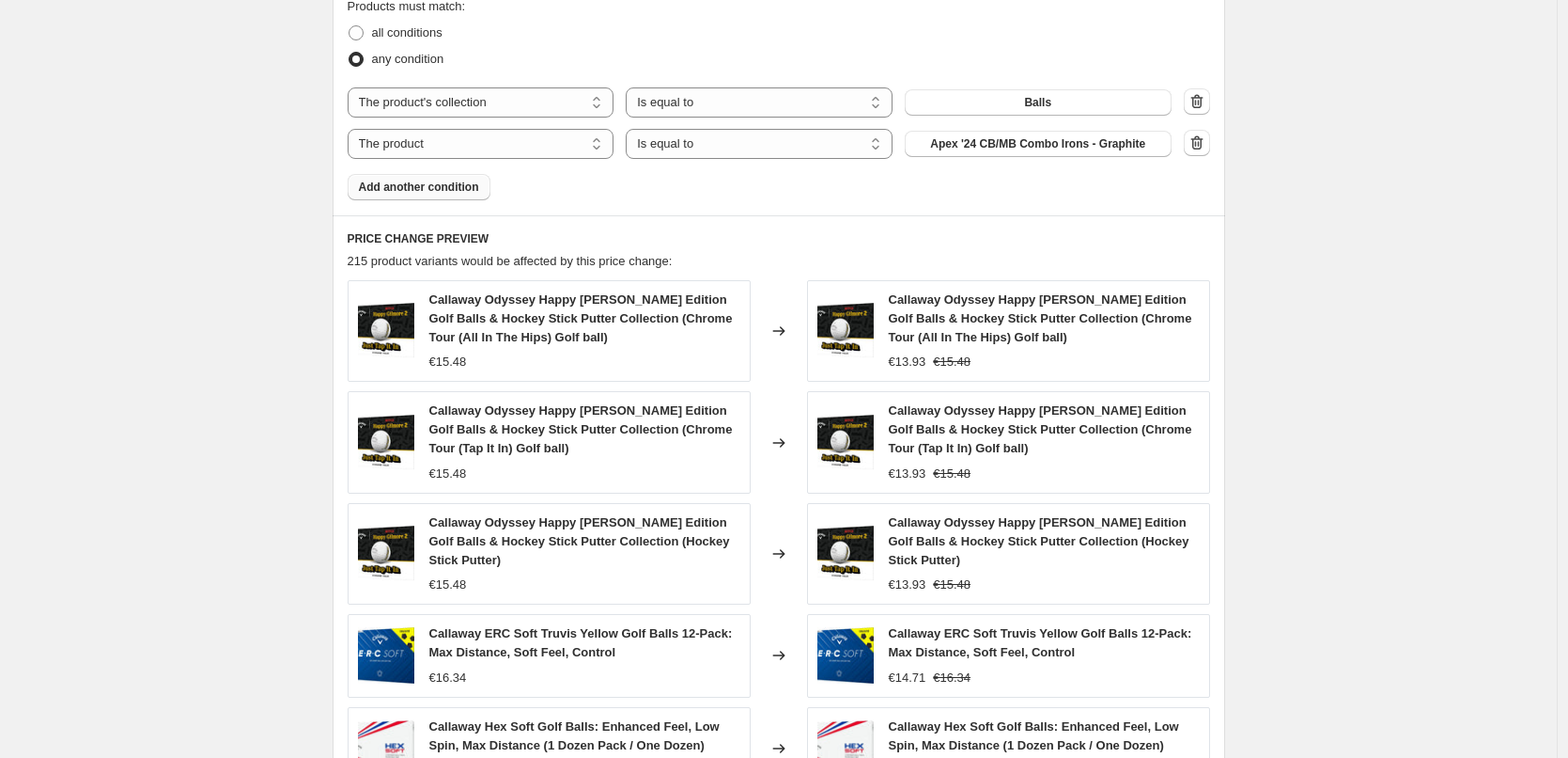
scroll to position [1093, 0]
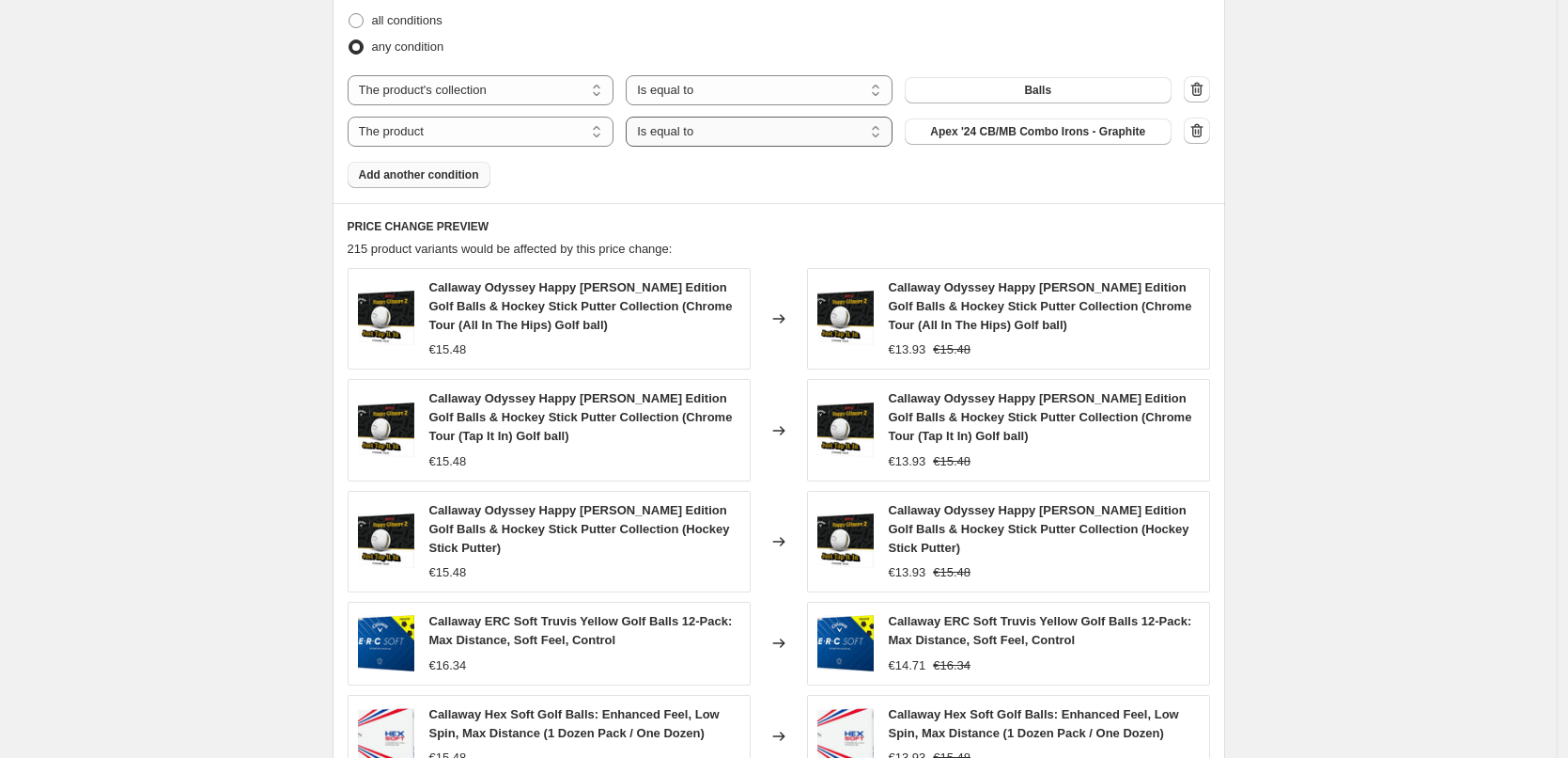
click at [847, 132] on select "Is equal to Is not equal to" at bounding box center [759, 131] width 267 height 30
click at [840, 134] on select "Is equal to Is not equal to" at bounding box center [759, 131] width 267 height 30
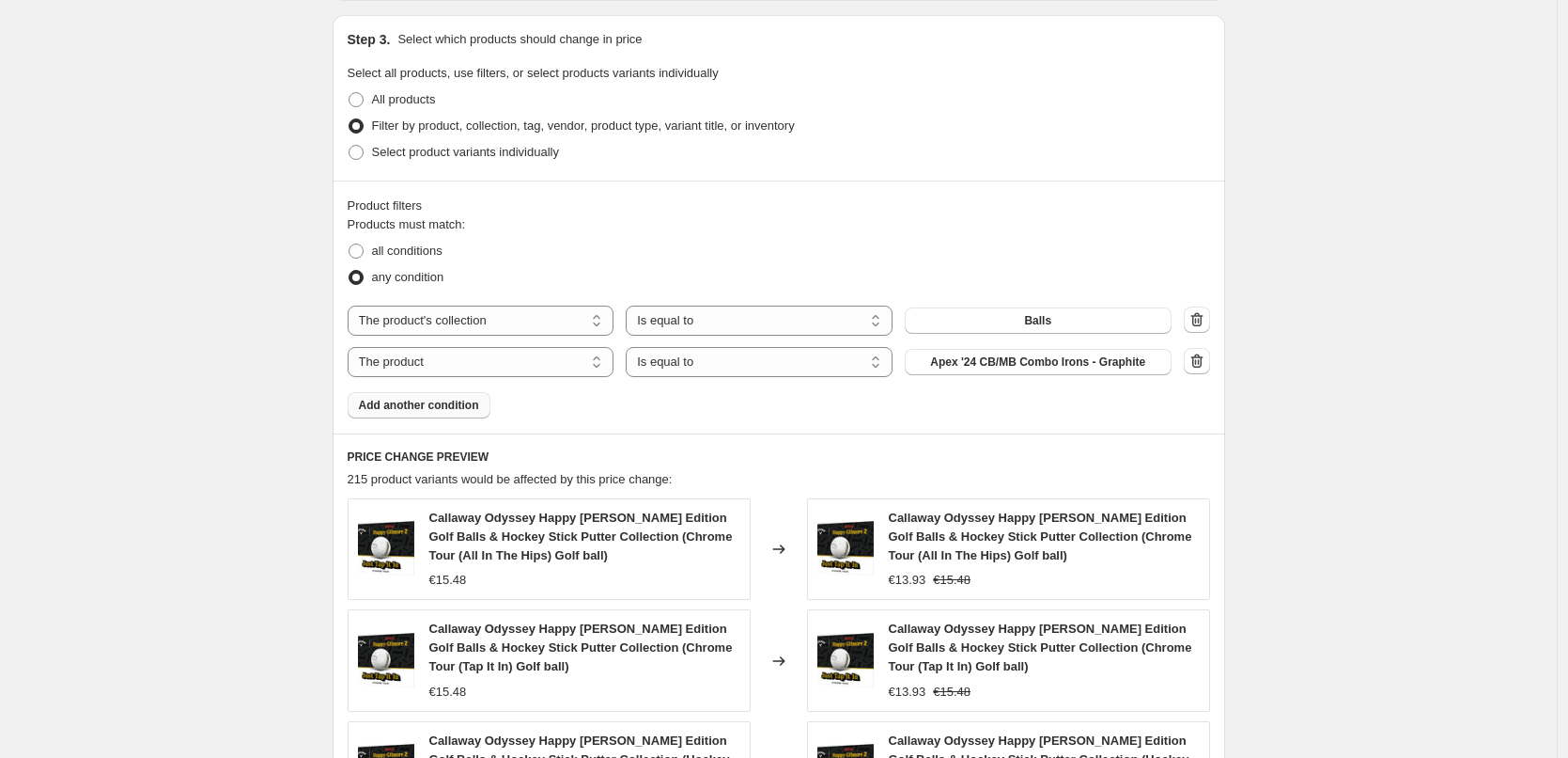
scroll to position [785, 0]
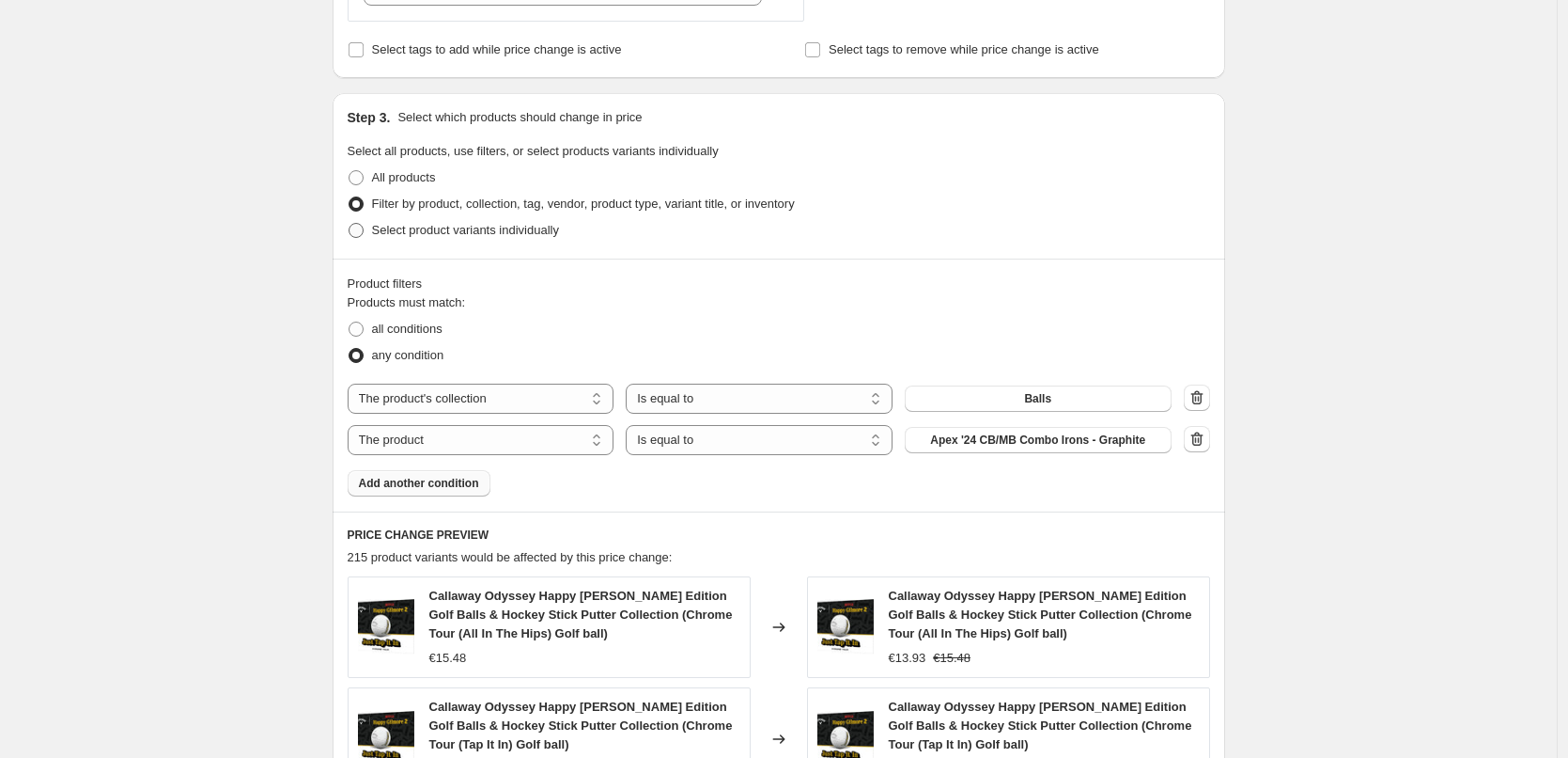
click at [538, 237] on span "Select product variants individually" at bounding box center [465, 230] width 187 height 14
click at [349, 224] on input "Select product variants individually" at bounding box center [348, 223] width 1 height 1
radio input "true"
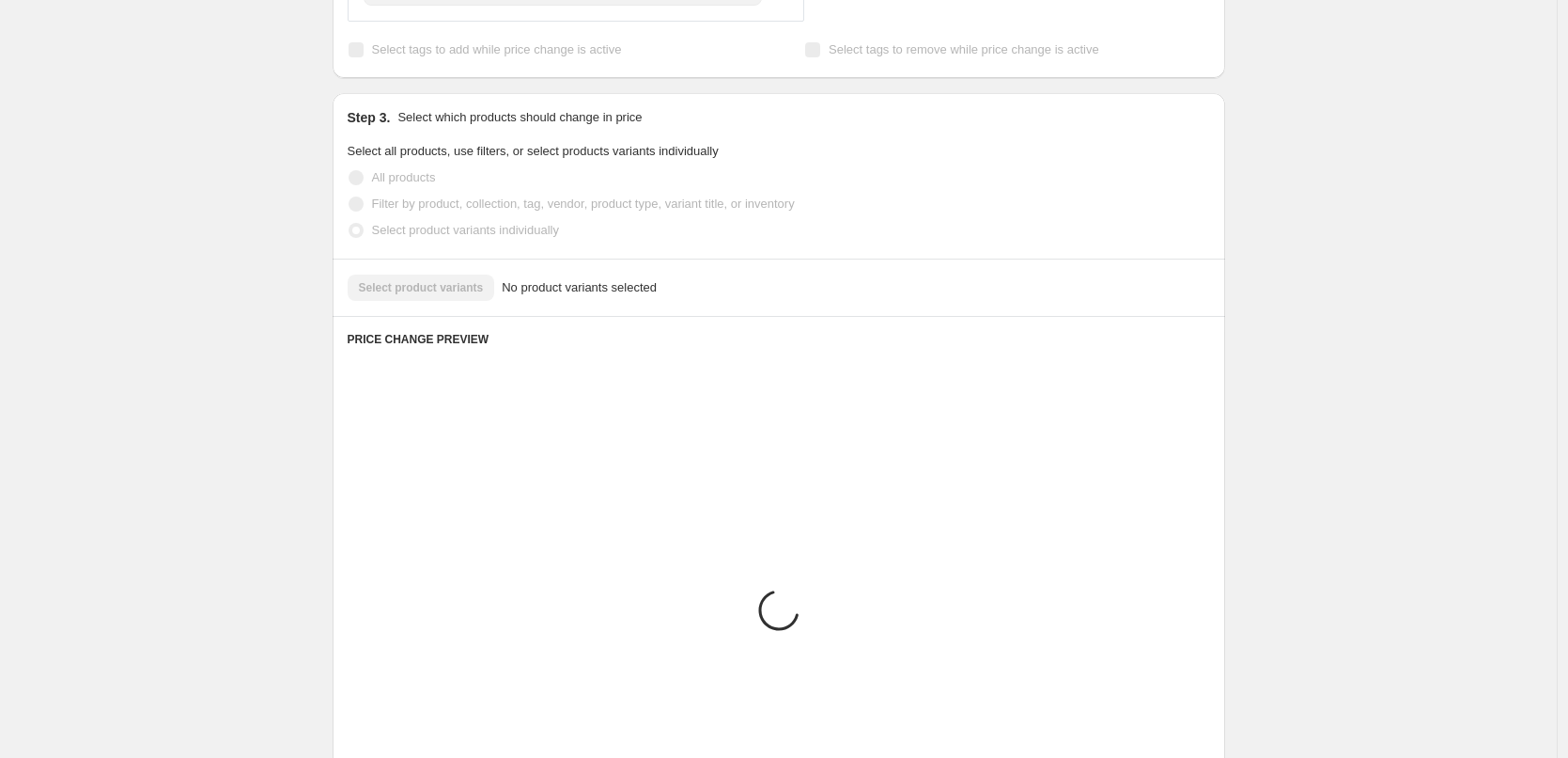
scroll to position [706, 0]
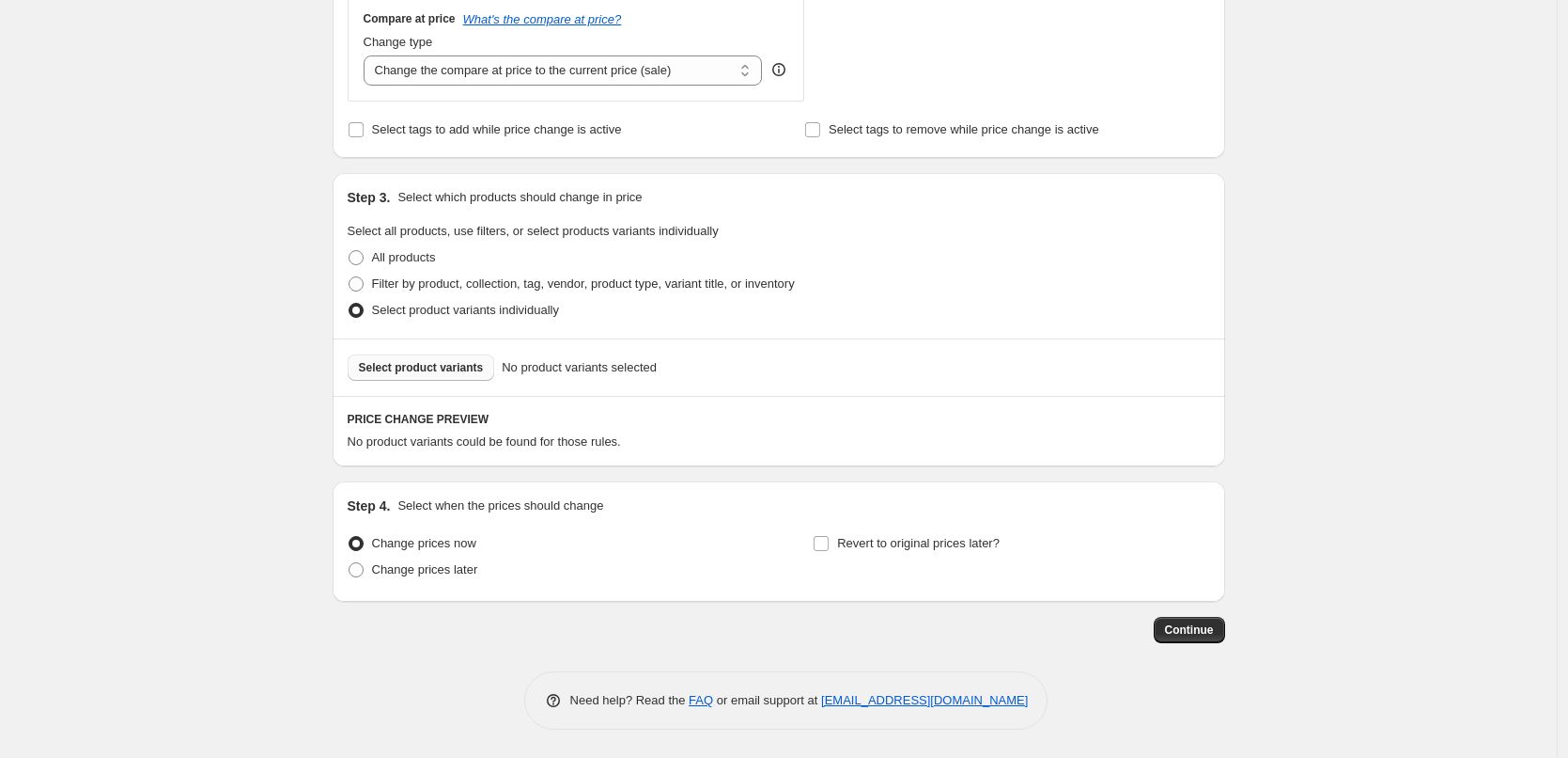
click at [457, 373] on span "Select product variants" at bounding box center [421, 368] width 125 height 15
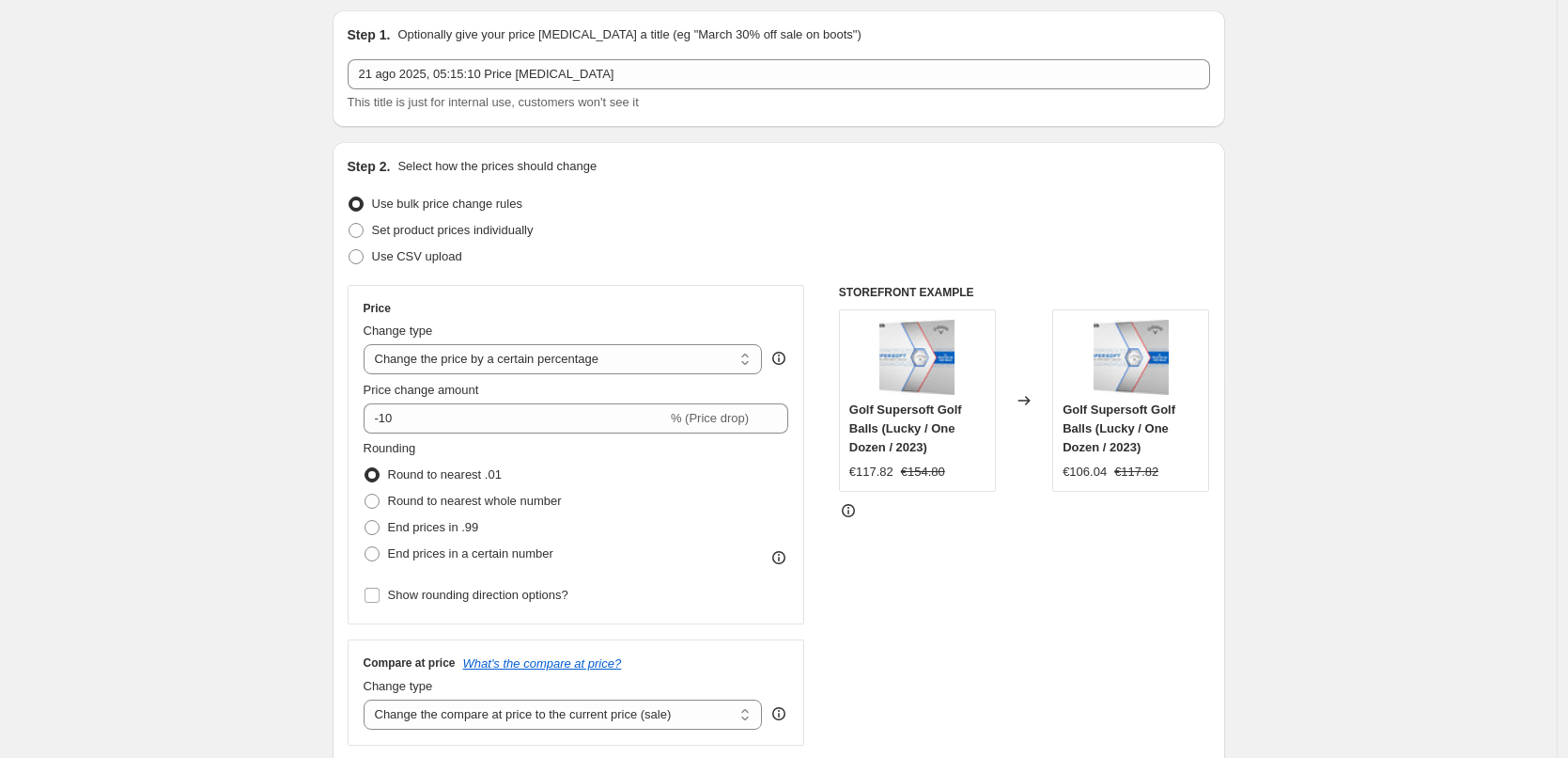
scroll to position [94, 0]
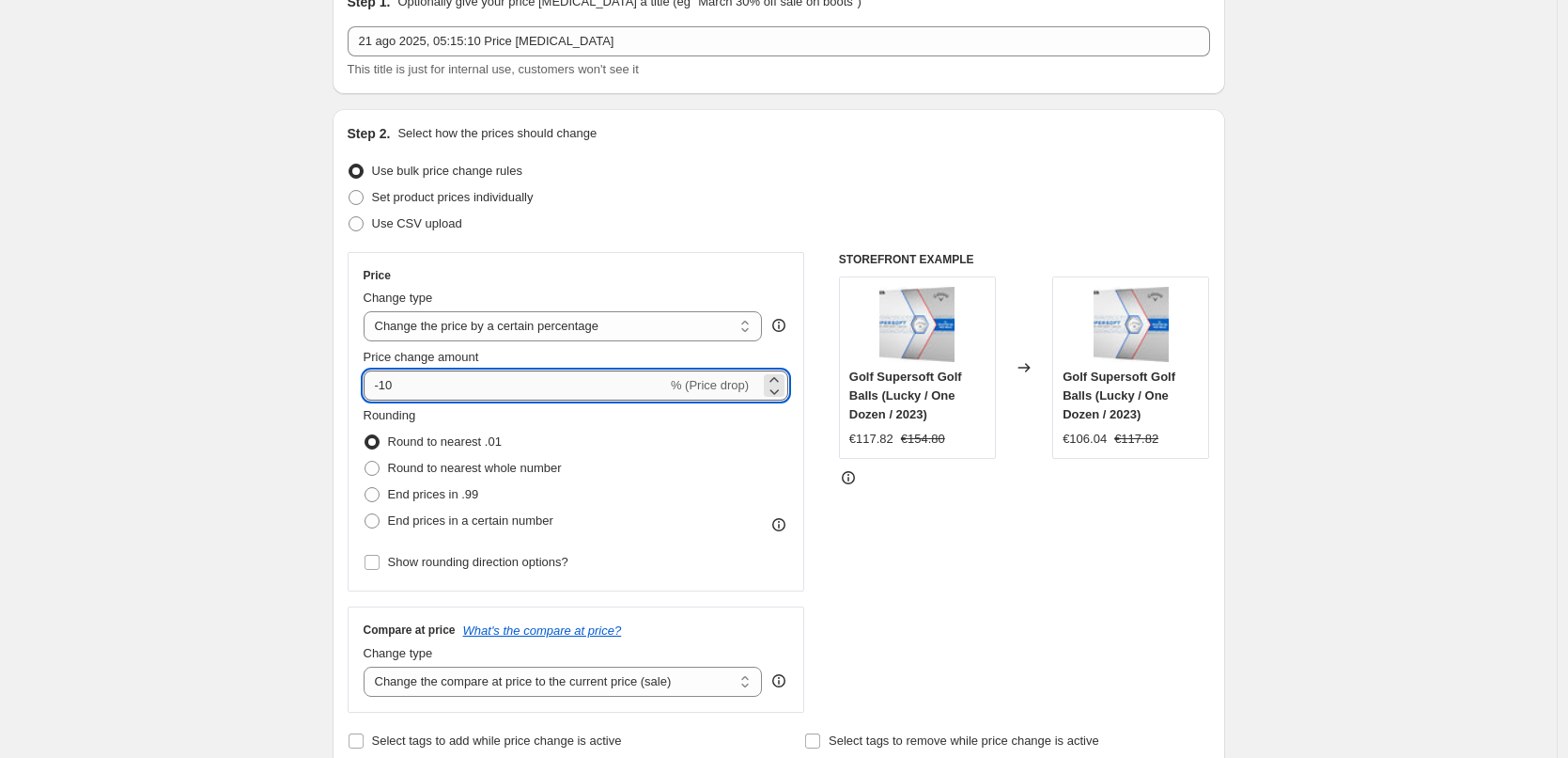
click at [445, 390] on input "-10" at bounding box center [515, 385] width 303 height 30
drag, startPoint x: 445, startPoint y: 390, endPoint x: 391, endPoint y: 389, distance: 54.0
click at [391, 389] on input "-10" at bounding box center [515, 385] width 303 height 30
click at [396, 387] on input "-10" at bounding box center [515, 385] width 303 height 30
drag, startPoint x: 413, startPoint y: 386, endPoint x: 386, endPoint y: 389, distance: 27.2
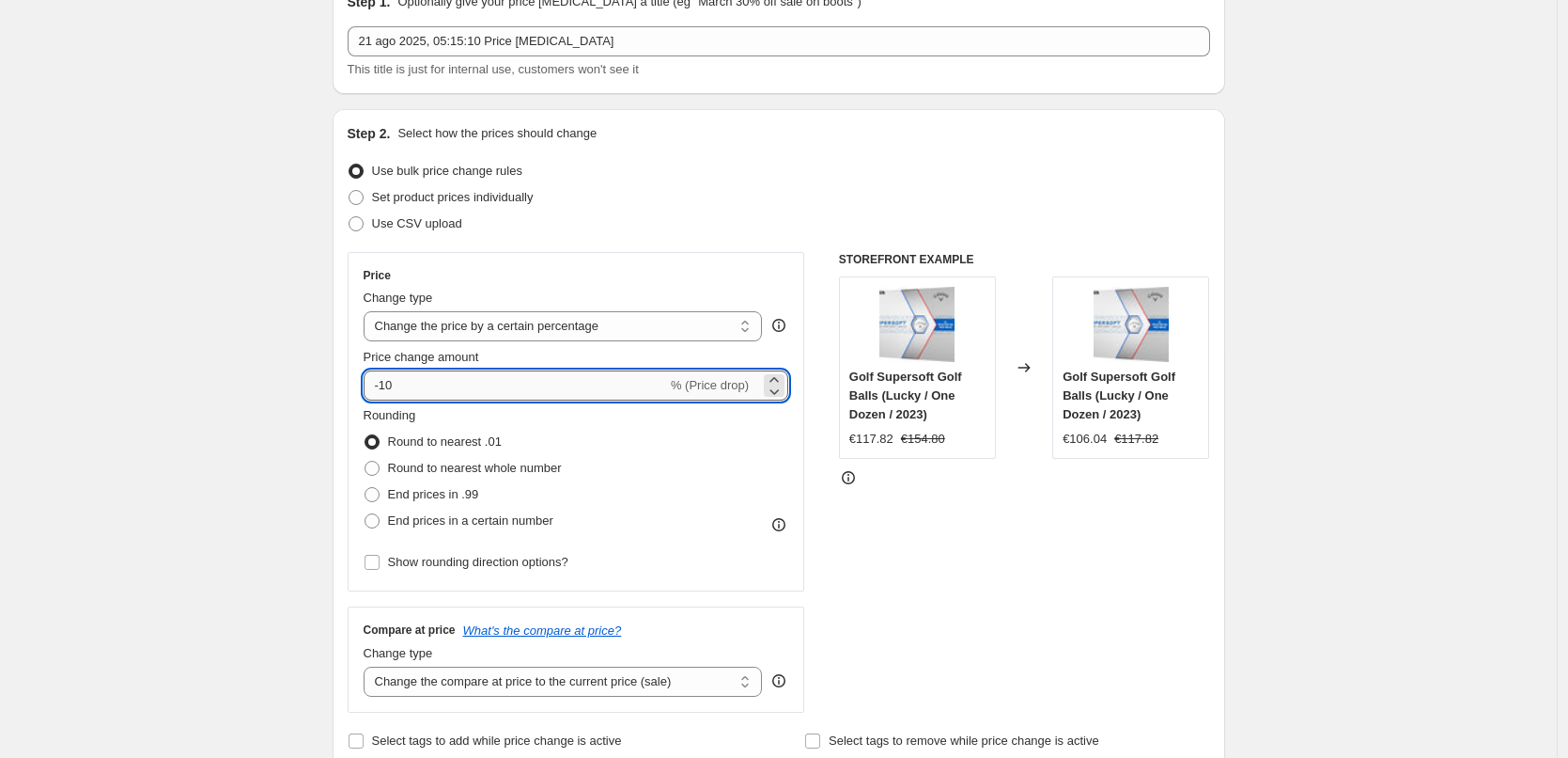
click at [386, 389] on input "-10" at bounding box center [515, 385] width 303 height 30
click at [389, 382] on input "-85" at bounding box center [515, 385] width 303 height 30
drag, startPoint x: 396, startPoint y: 384, endPoint x: 386, endPoint y: 380, distance: 10.8
click at [386, 380] on input "-85" at bounding box center [515, 385] width 303 height 30
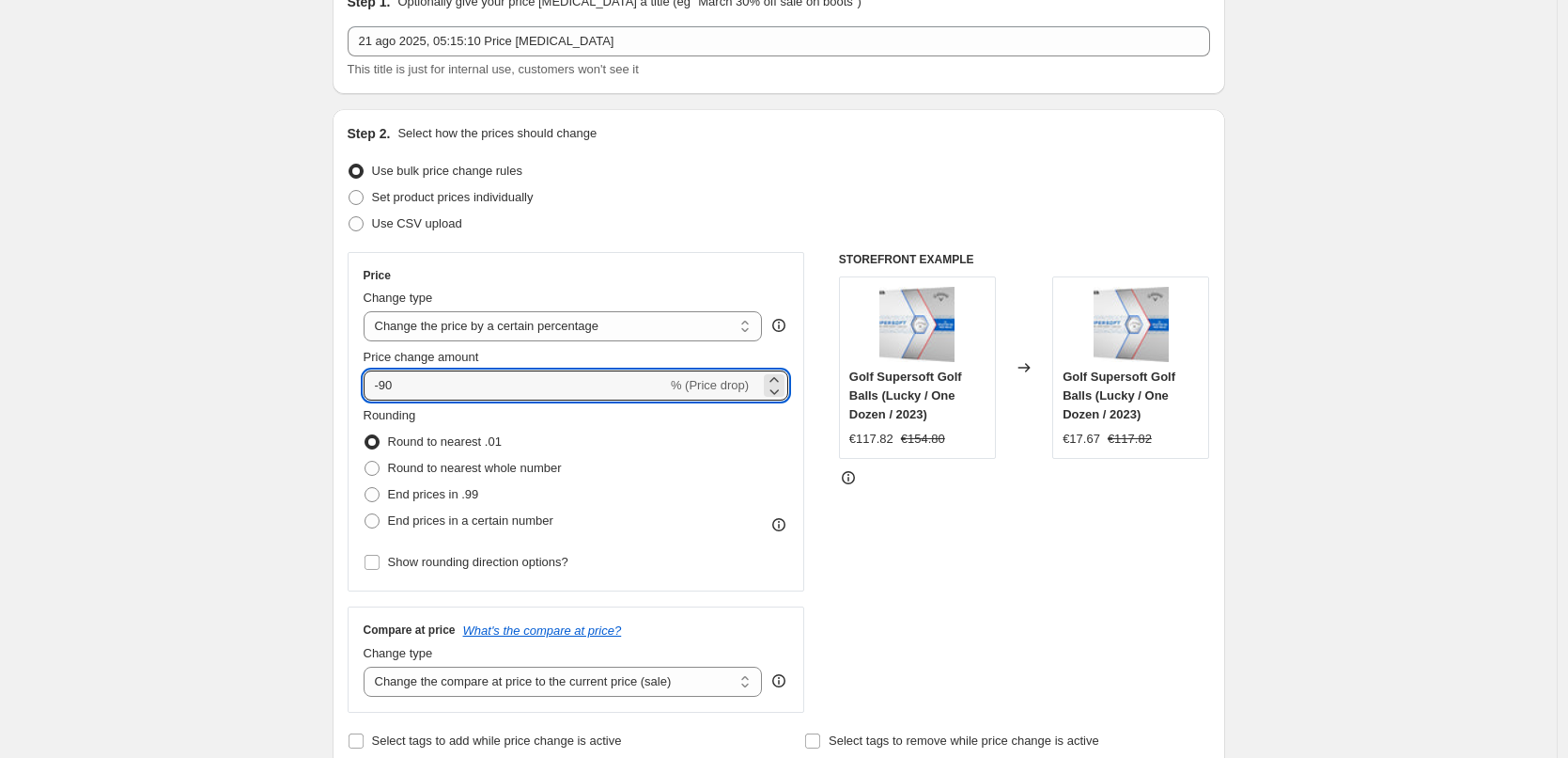
drag, startPoint x: 385, startPoint y: 388, endPoint x: 411, endPoint y: 388, distance: 26.0
click at [411, 388] on input "-90" at bounding box center [515, 385] width 303 height 30
type input "-86"
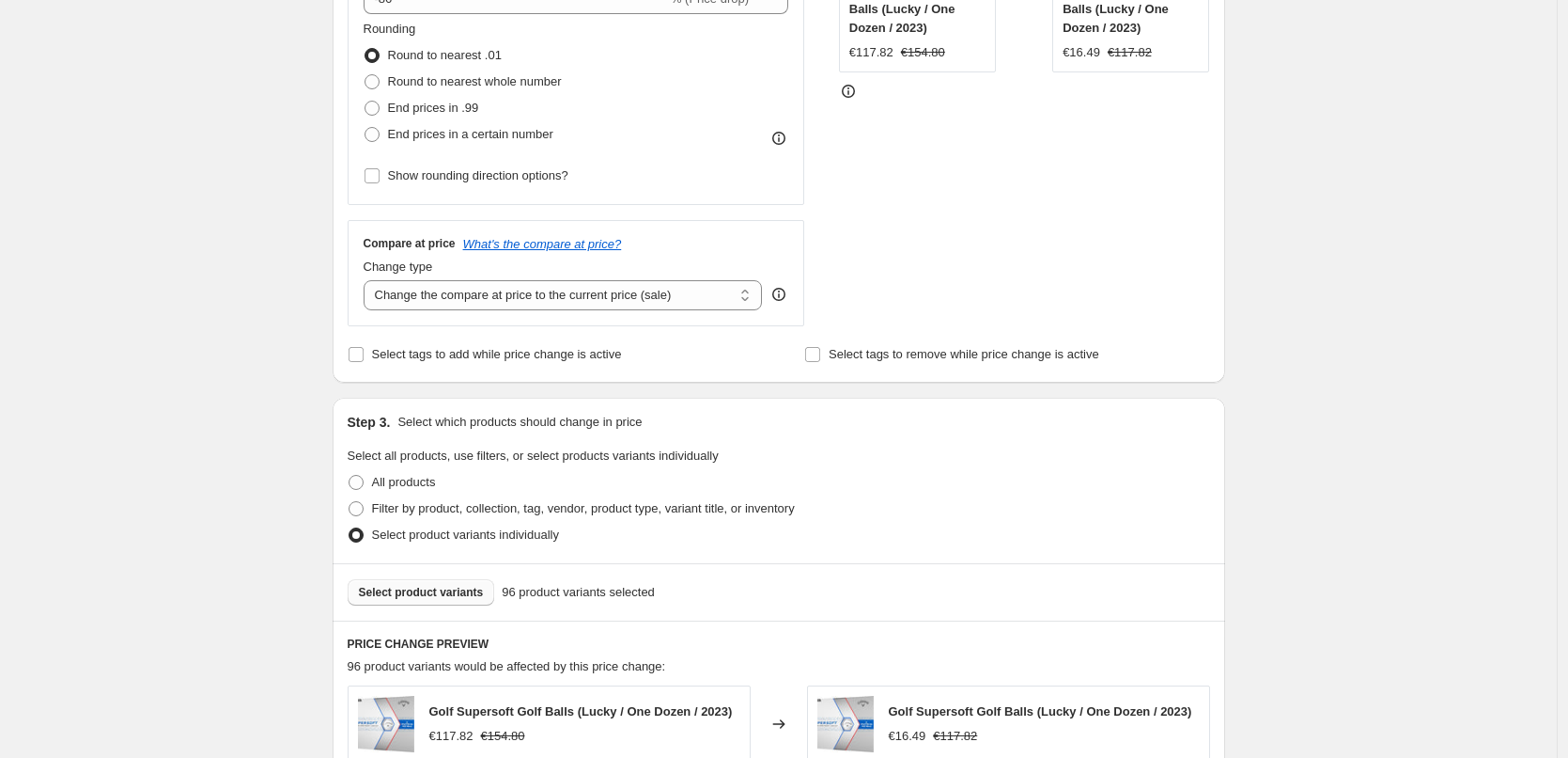
scroll to position [282, 0]
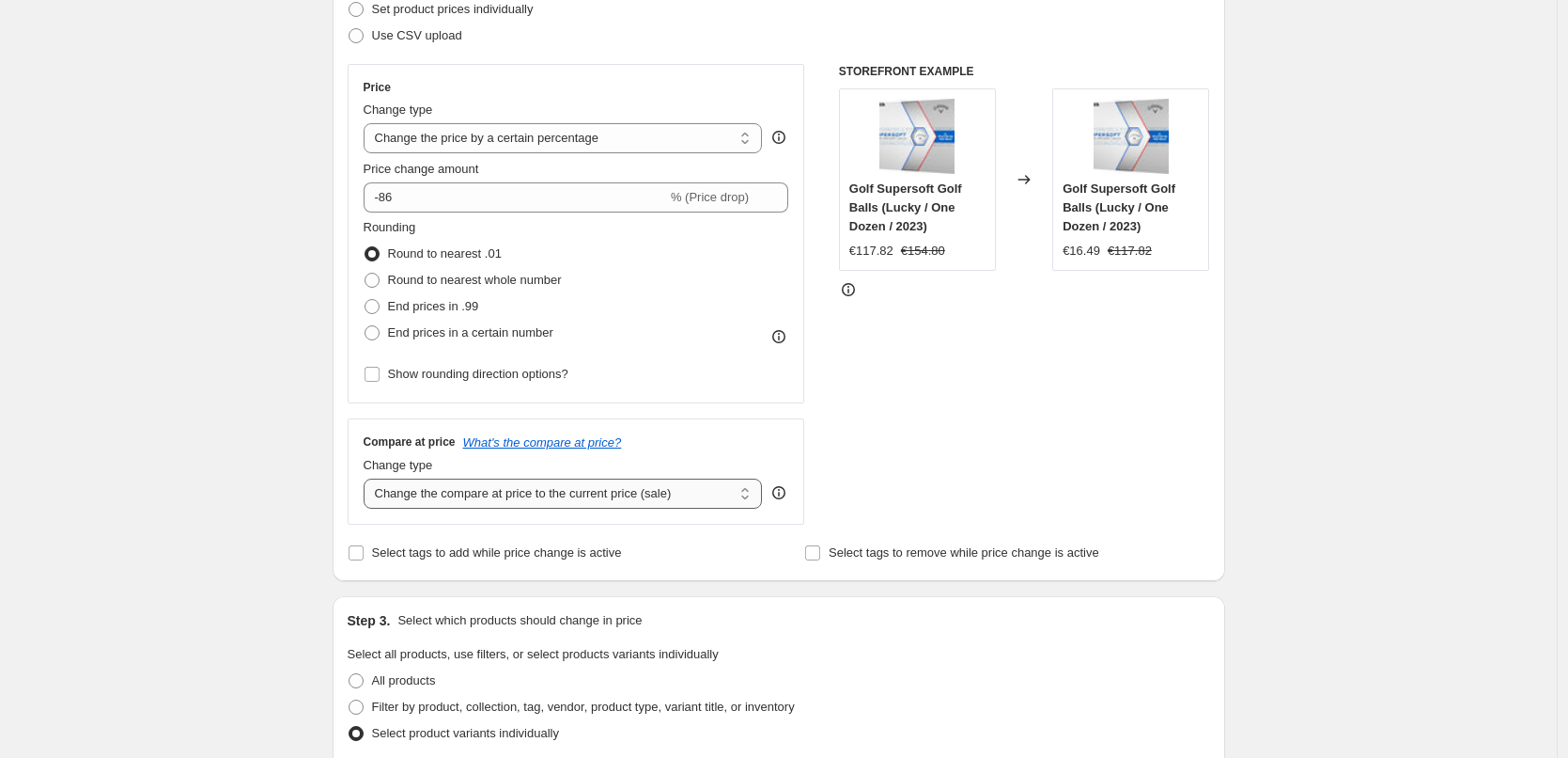
click at [489, 501] on select "Change the compare at price to the current price (sale) Change the compare at p…" at bounding box center [563, 493] width 399 height 30
select select "percentage"
click at [368, 479] on select "Change the compare at price to the current price (sale) Change the compare at p…" at bounding box center [563, 493] width 399 height 30
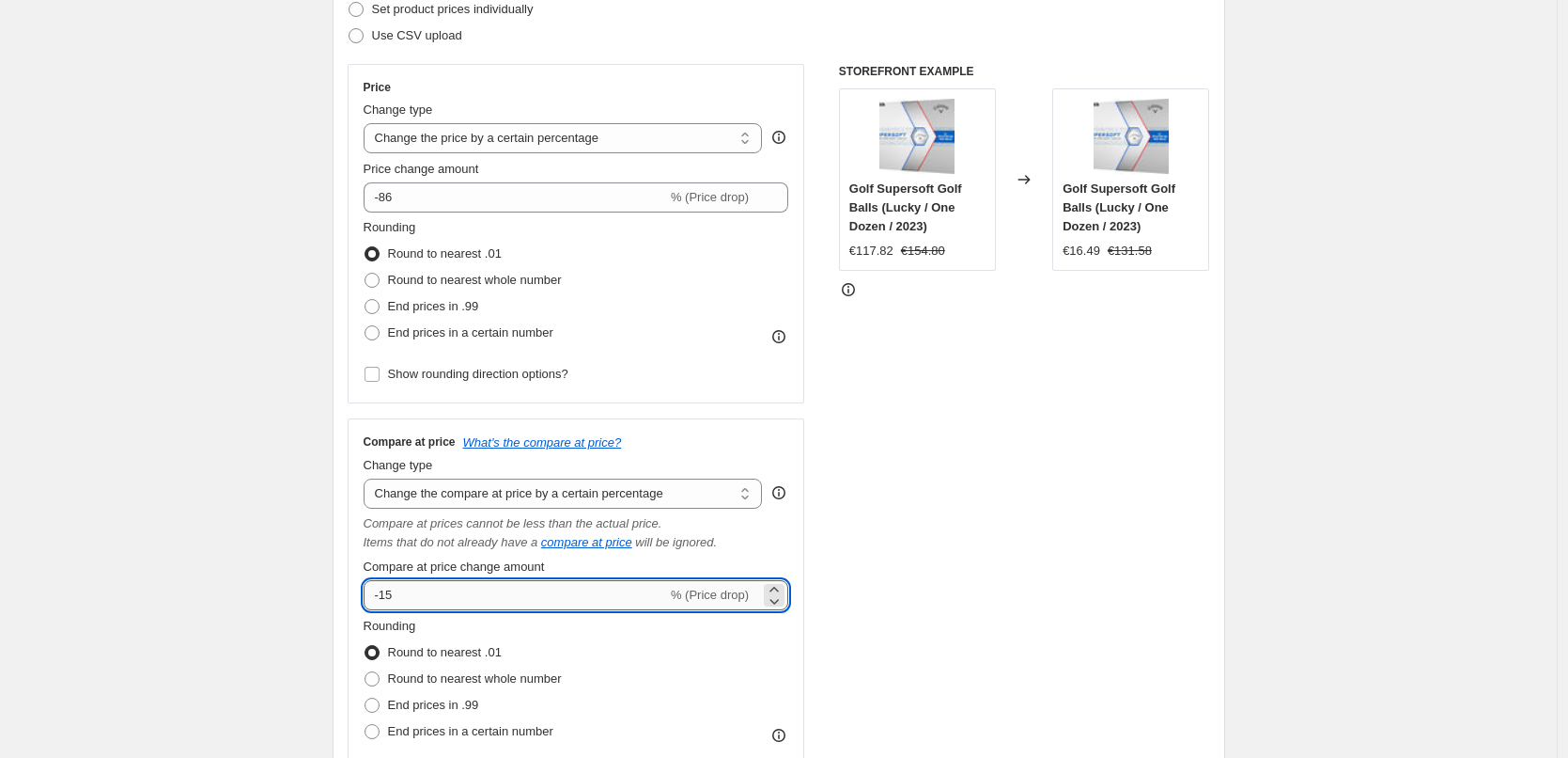
drag, startPoint x: 454, startPoint y: 601, endPoint x: 386, endPoint y: 585, distance: 69.9
click at [386, 585] on input "-15" at bounding box center [515, 594] width 303 height 30
click at [1194, 437] on div "STOREFRONT EXAMPLE Golf Supersoft Golf Balls (Lucky / One Dozen / 2023) €117.82…" at bounding box center [1025, 433] width 371 height 738
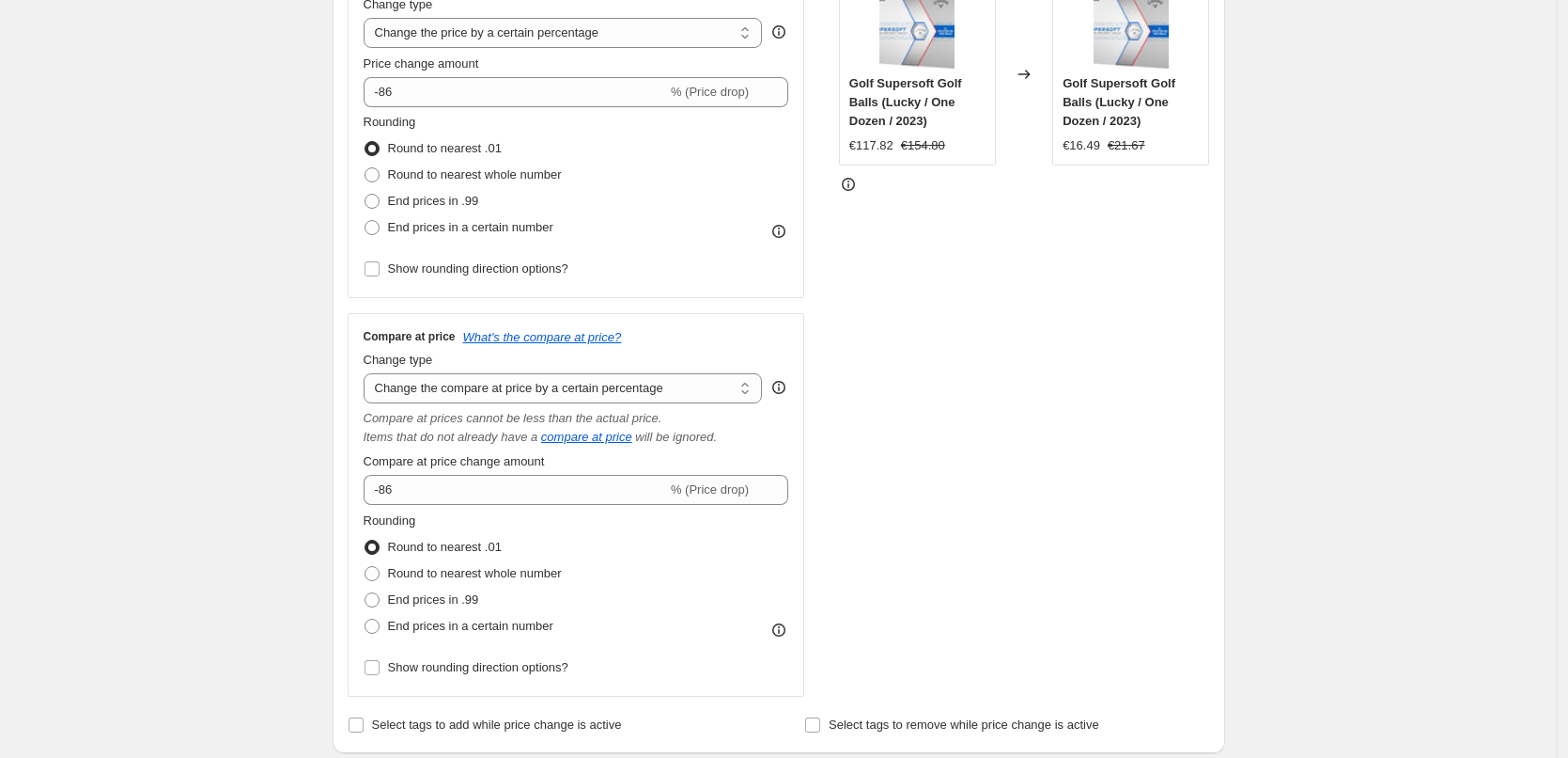
scroll to position [435, 0]
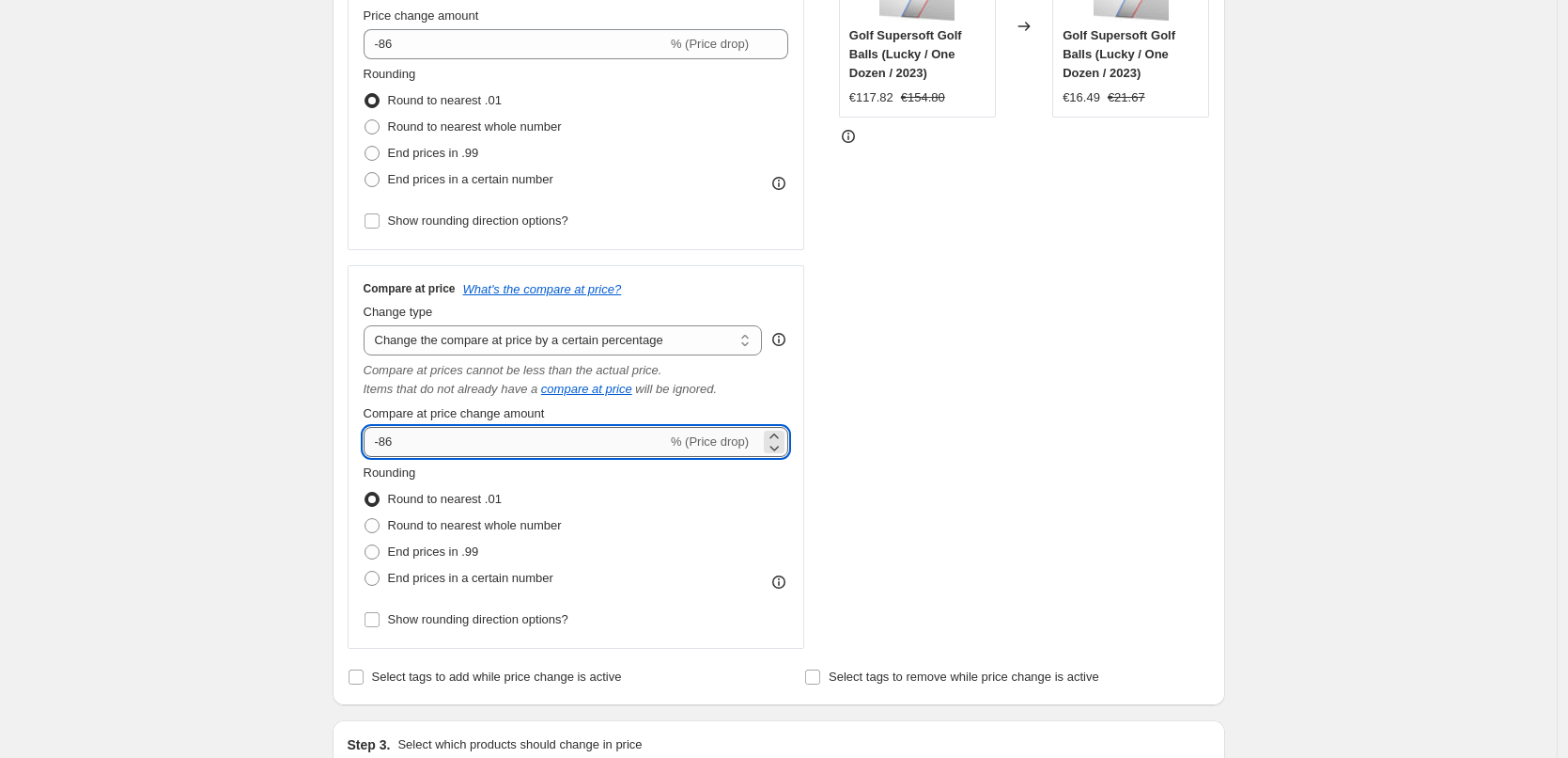
click at [396, 443] on input "-86" at bounding box center [515, 441] width 303 height 30
type input "-84"
click at [936, 517] on div "STOREFRONT EXAMPLE Golf Supersoft Golf Balls (Lucky / One Dozen / 2023) €117.82…" at bounding box center [1025, 279] width 371 height 738
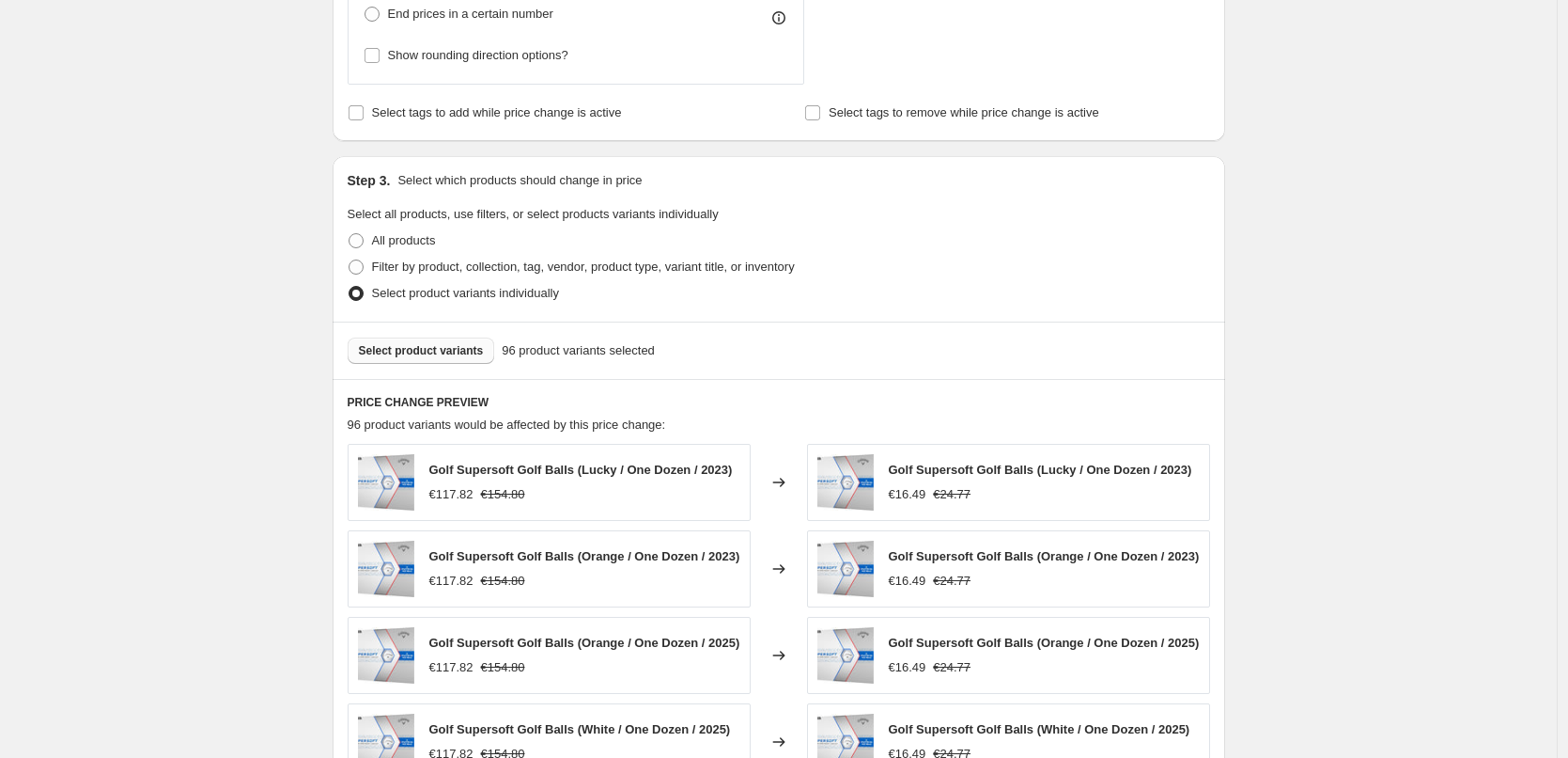
scroll to position [1469, 0]
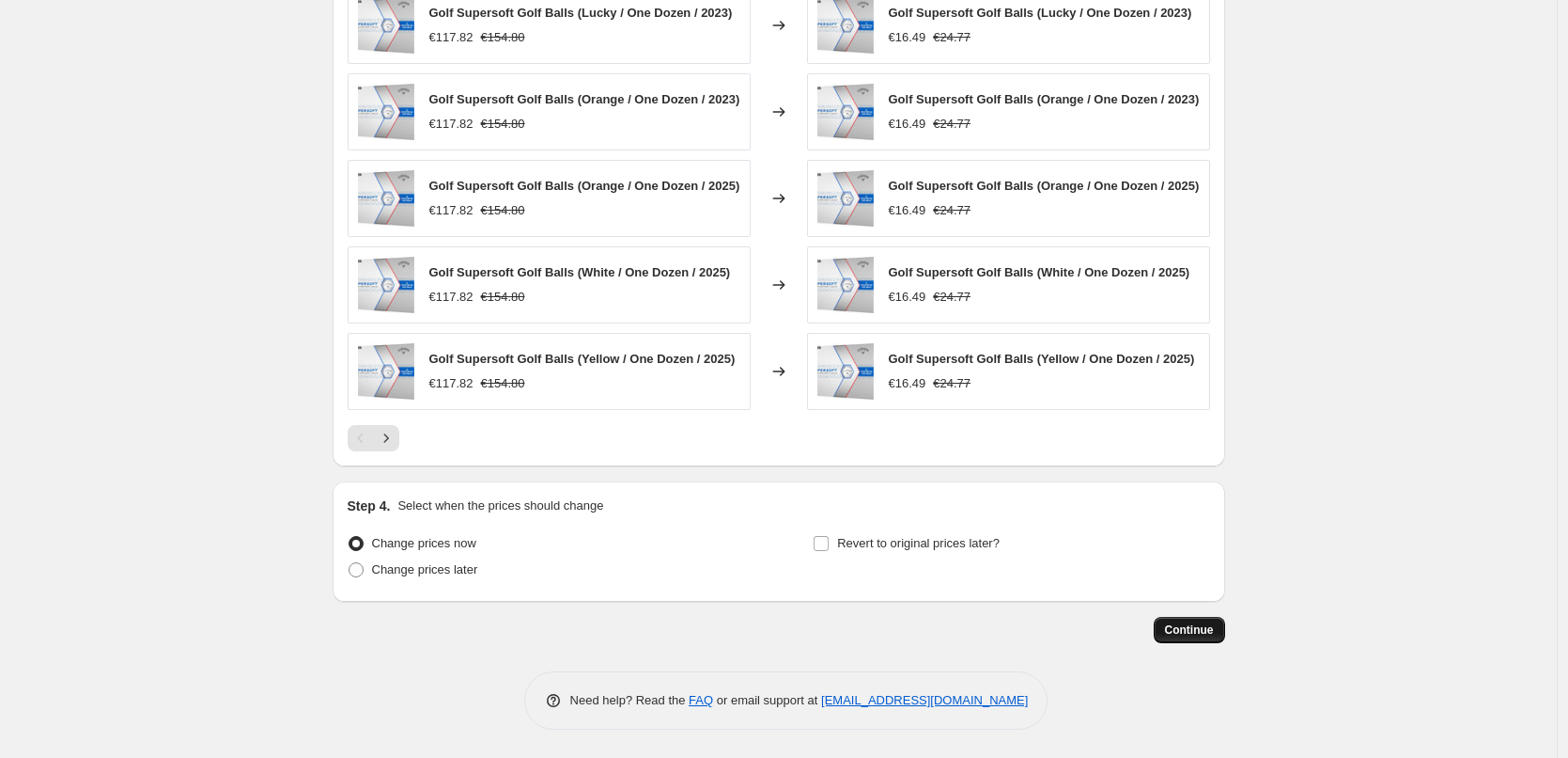
click at [1178, 623] on span "Continue" at bounding box center [1189, 630] width 49 height 15
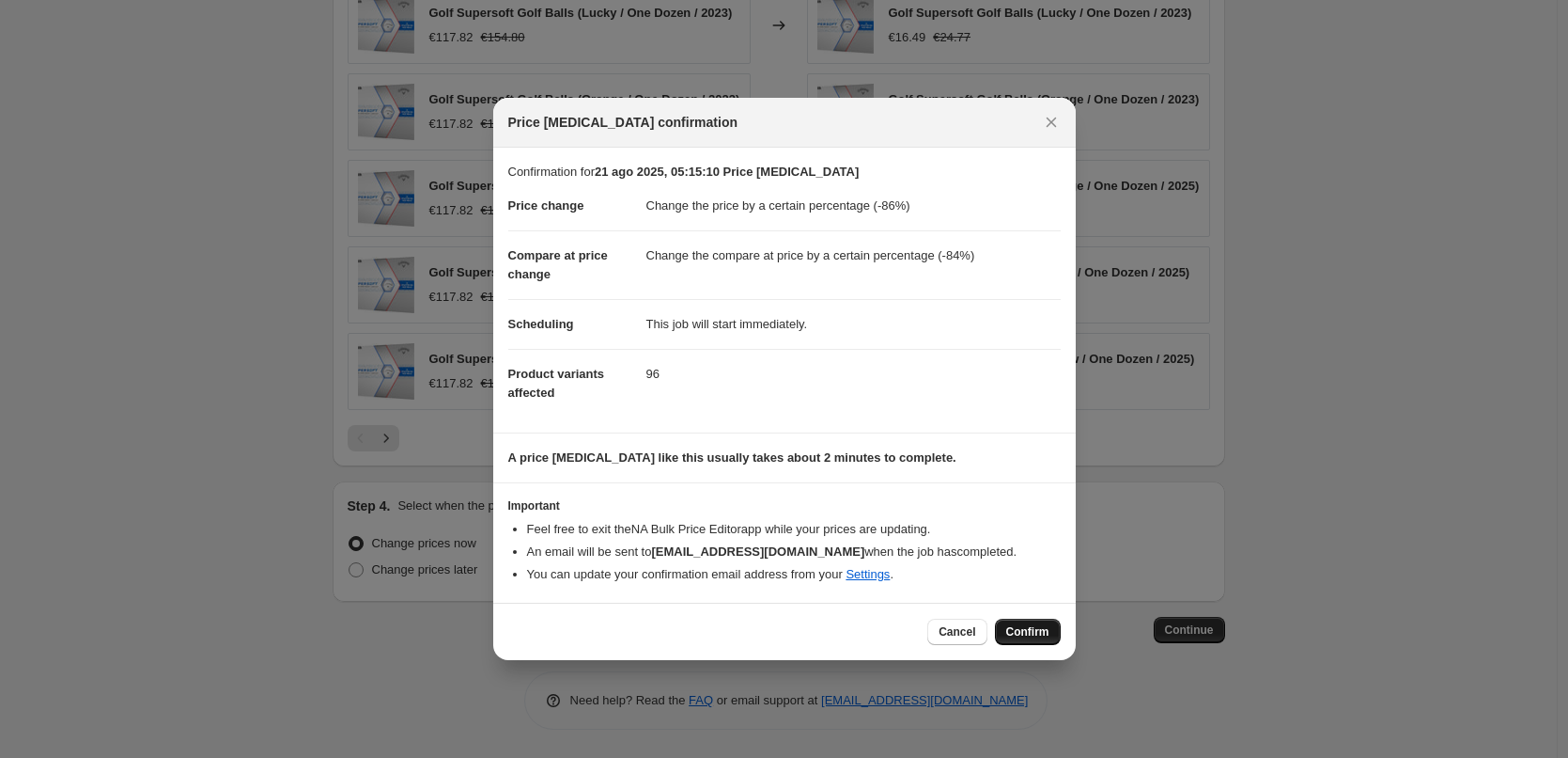
click at [1029, 633] on span "Confirm" at bounding box center [1027, 632] width 43 height 15
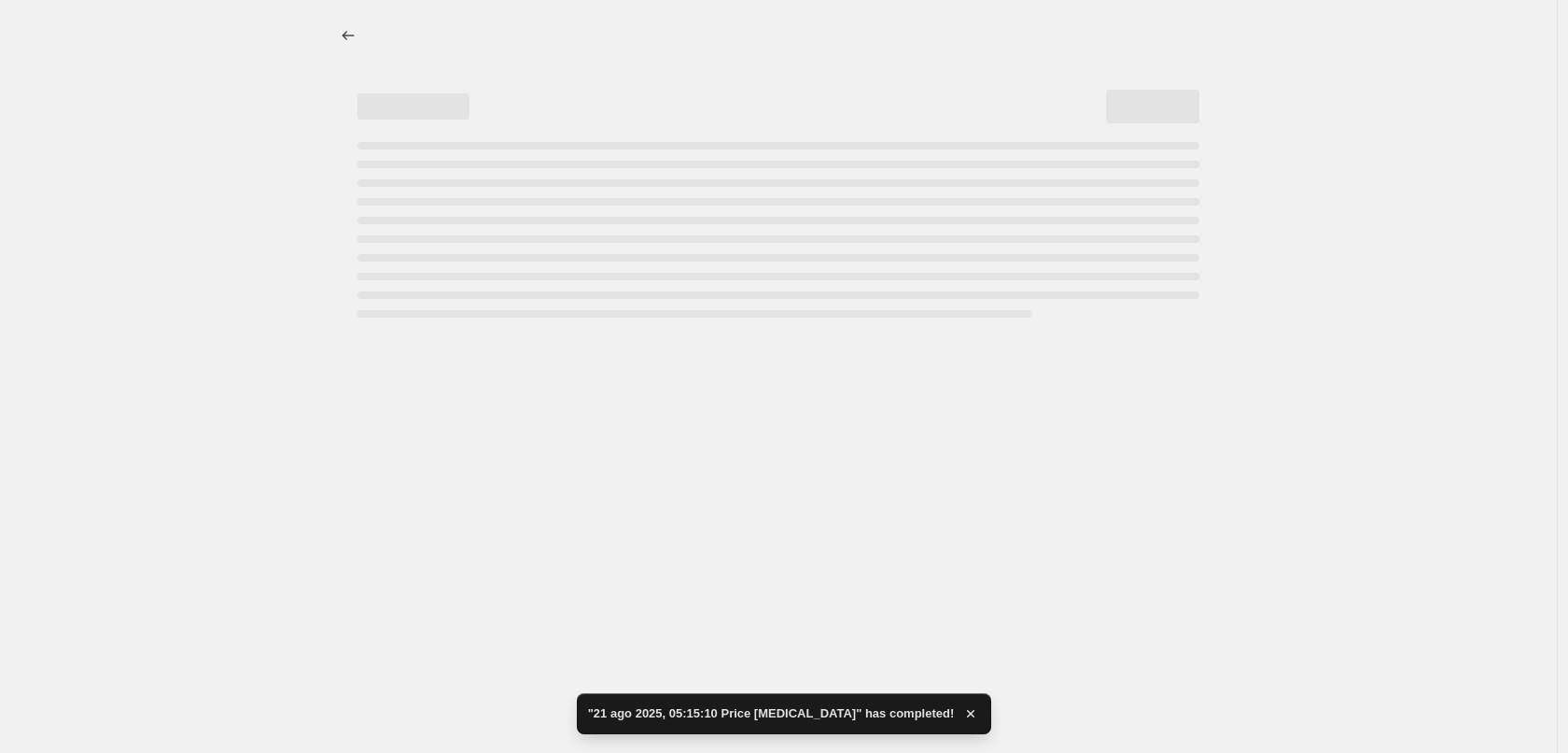
select select "percentage"
